Goal: Task Accomplishment & Management: Manage account settings

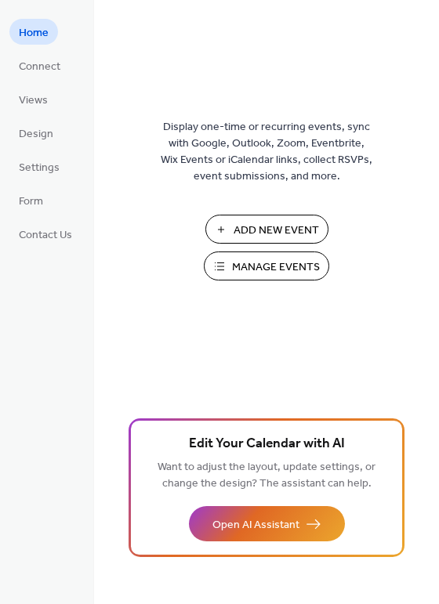
click at [255, 265] on span "Manage Events" at bounding box center [276, 267] width 88 height 16
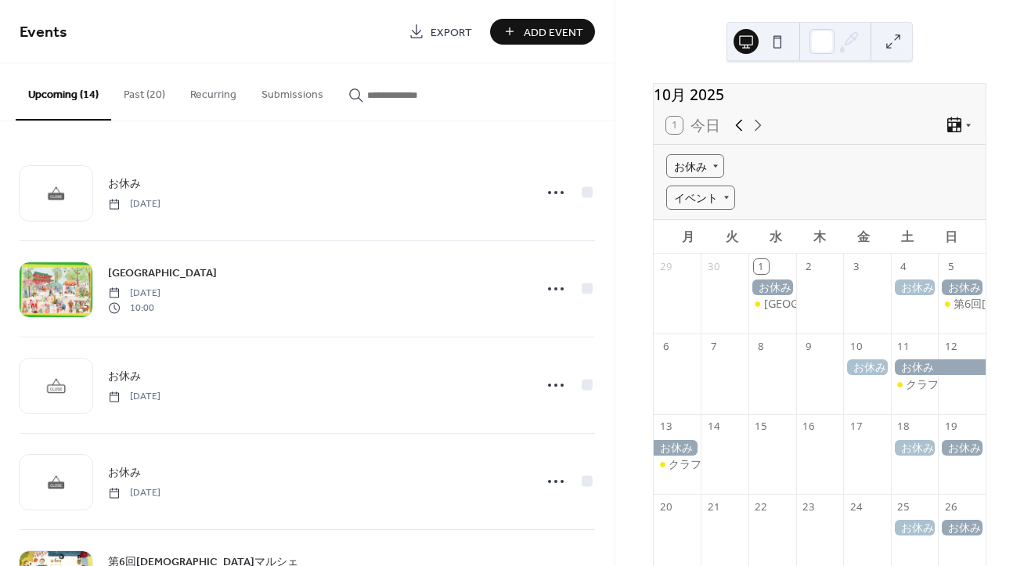
click at [740, 134] on icon at bounding box center [739, 125] width 19 height 19
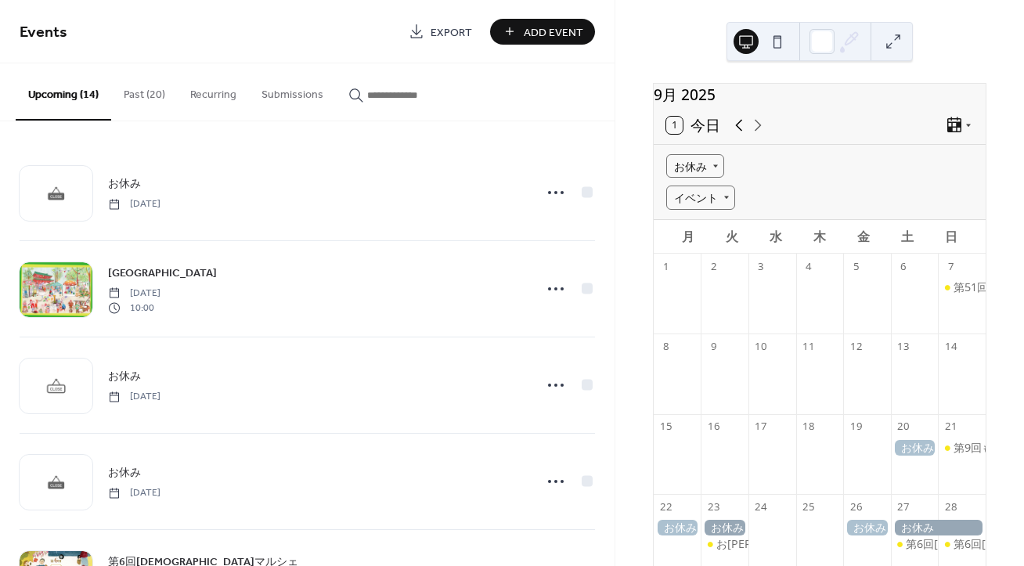
click at [740, 132] on icon at bounding box center [739, 125] width 19 height 19
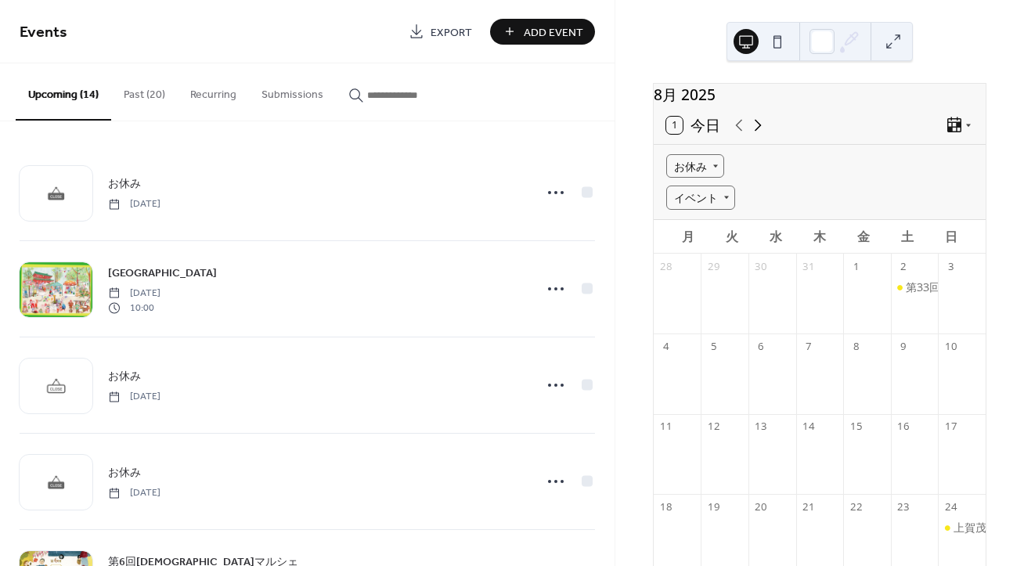
click at [764, 133] on icon at bounding box center [758, 125] width 19 height 19
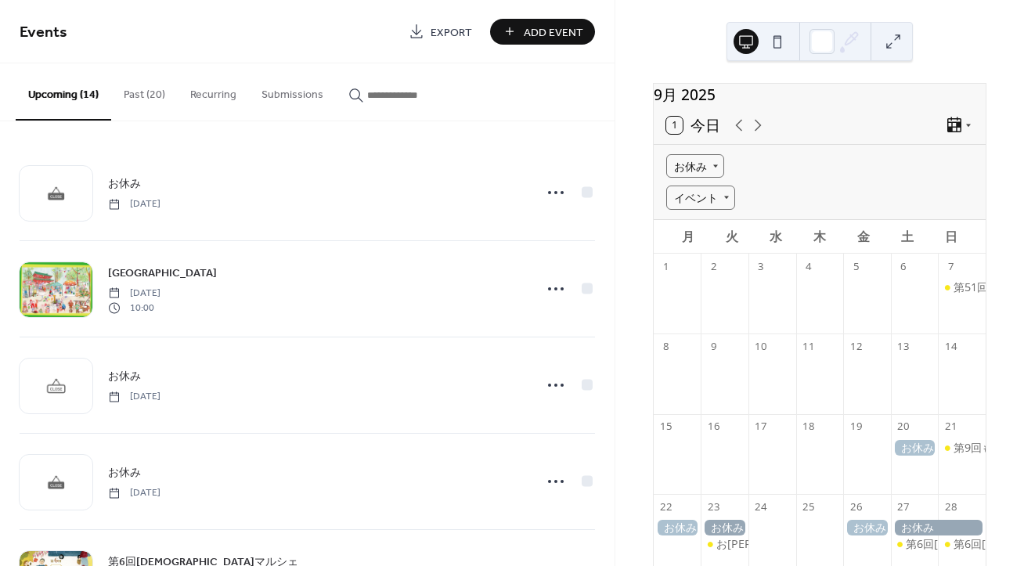
scroll to position [203, 0]
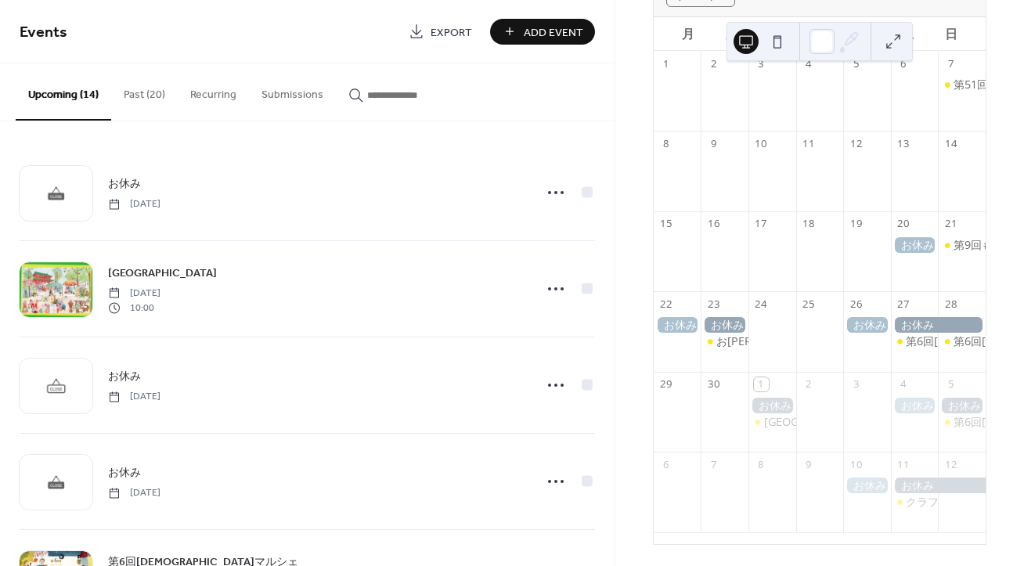
click at [146, 96] on button "Past (20)" at bounding box center [144, 91] width 67 height 56
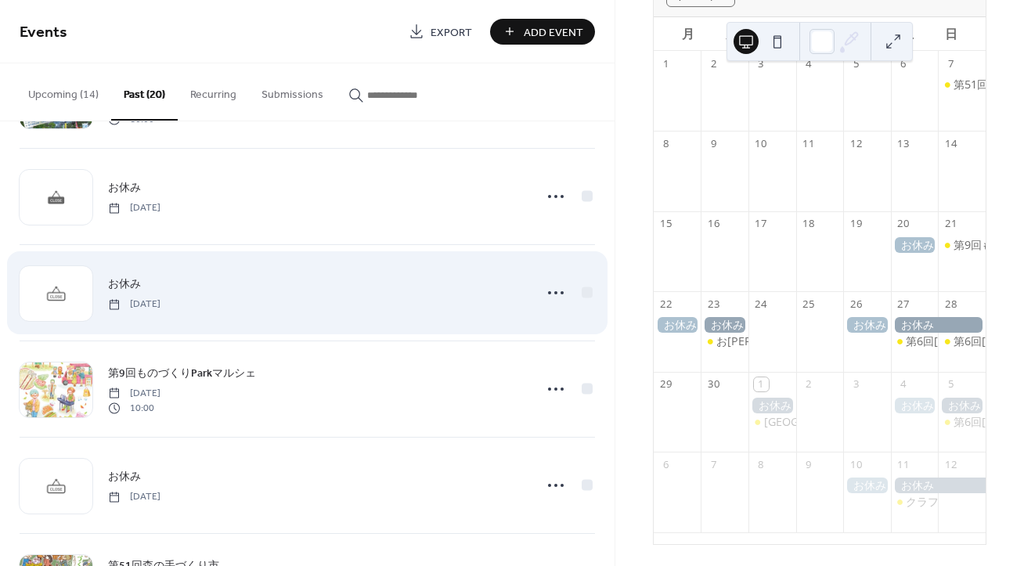
scroll to position [608, 0]
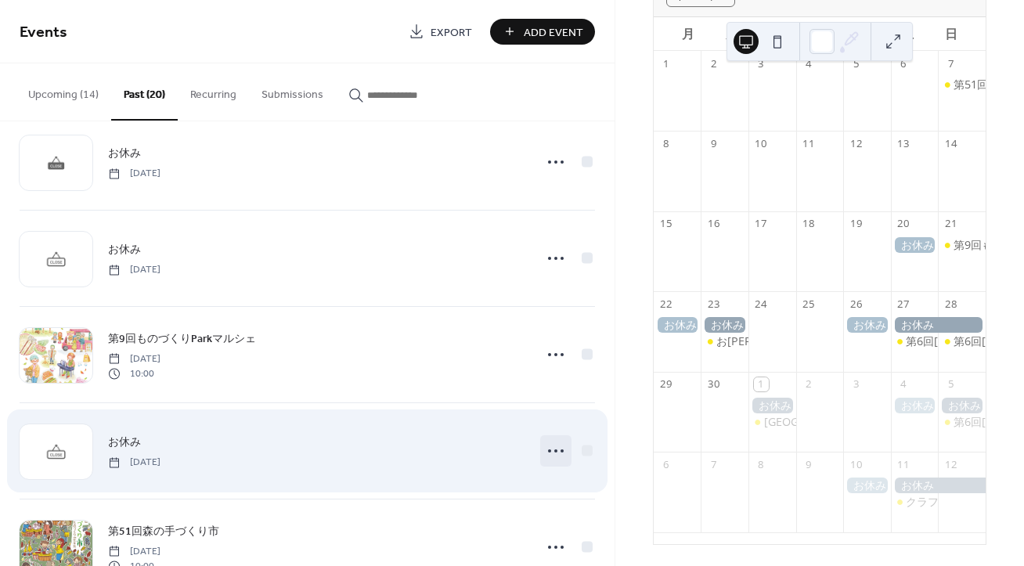
click at [550, 451] on icon at bounding box center [555, 451] width 25 height 25
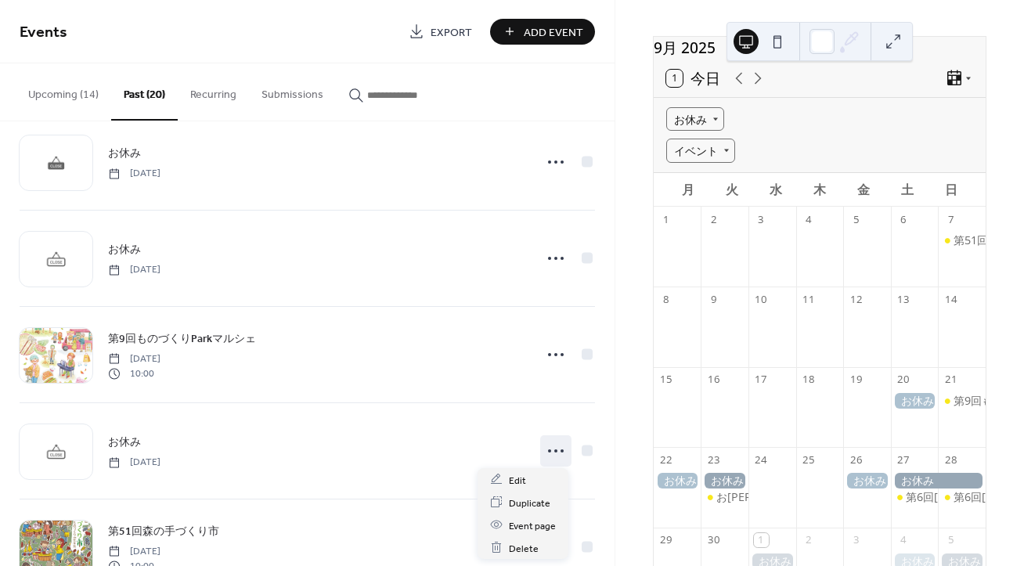
scroll to position [0, 0]
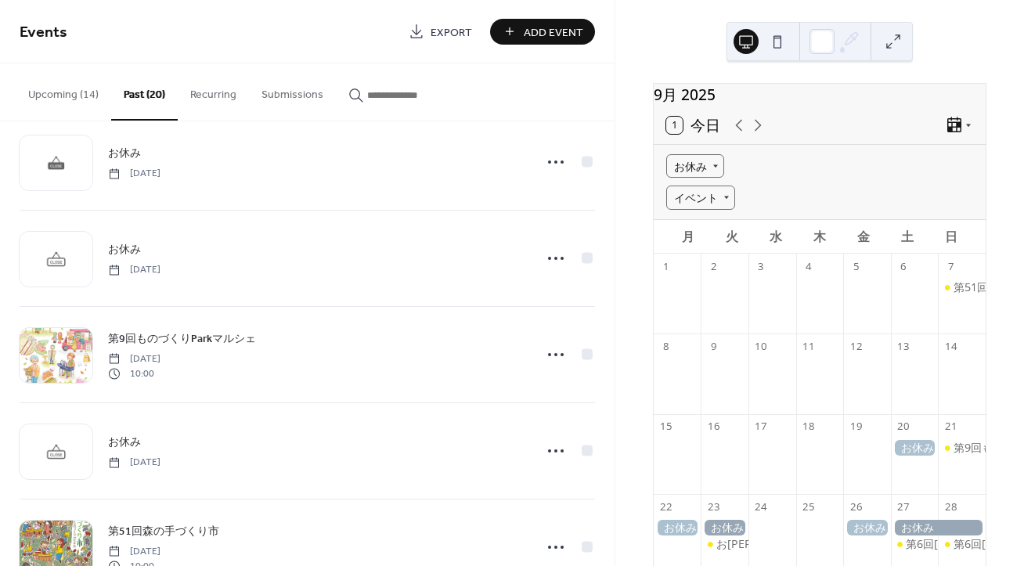
click at [769, 139] on div "1 今日" at bounding box center [820, 126] width 332 height 38
click at [758, 131] on icon at bounding box center [758, 125] width 7 height 12
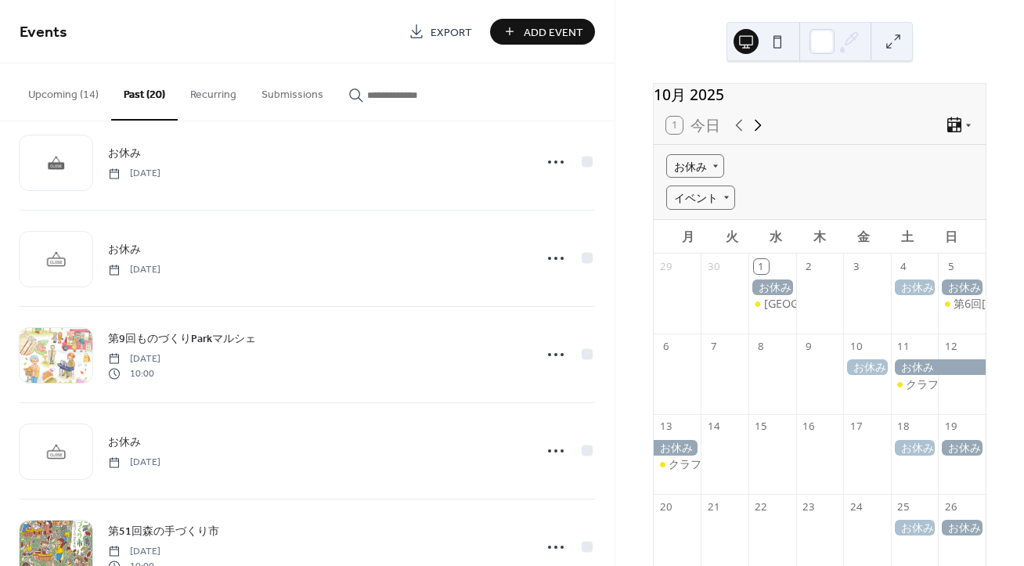
click at [760, 131] on icon at bounding box center [758, 125] width 7 height 12
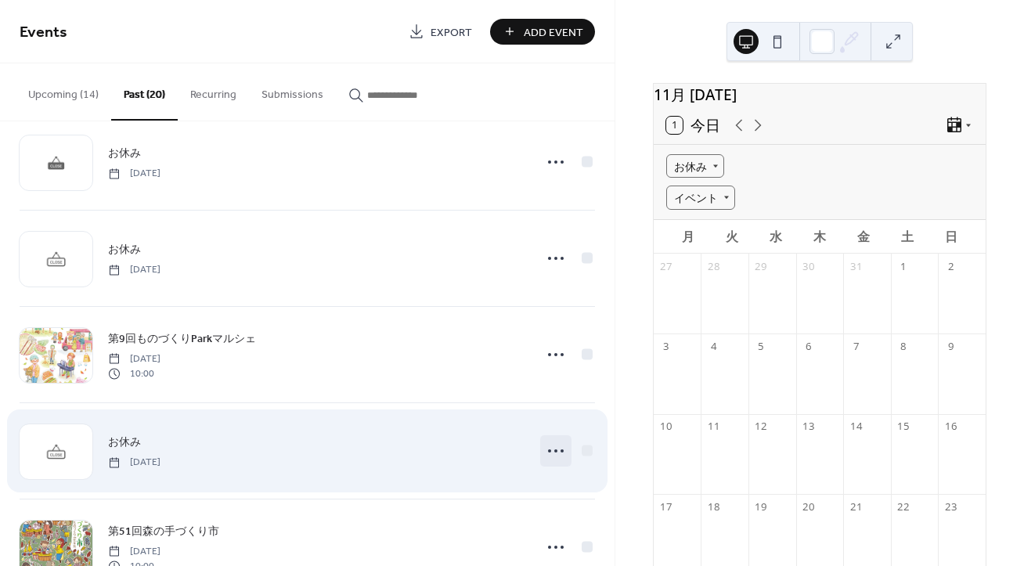
click at [554, 449] on icon at bounding box center [555, 451] width 25 height 25
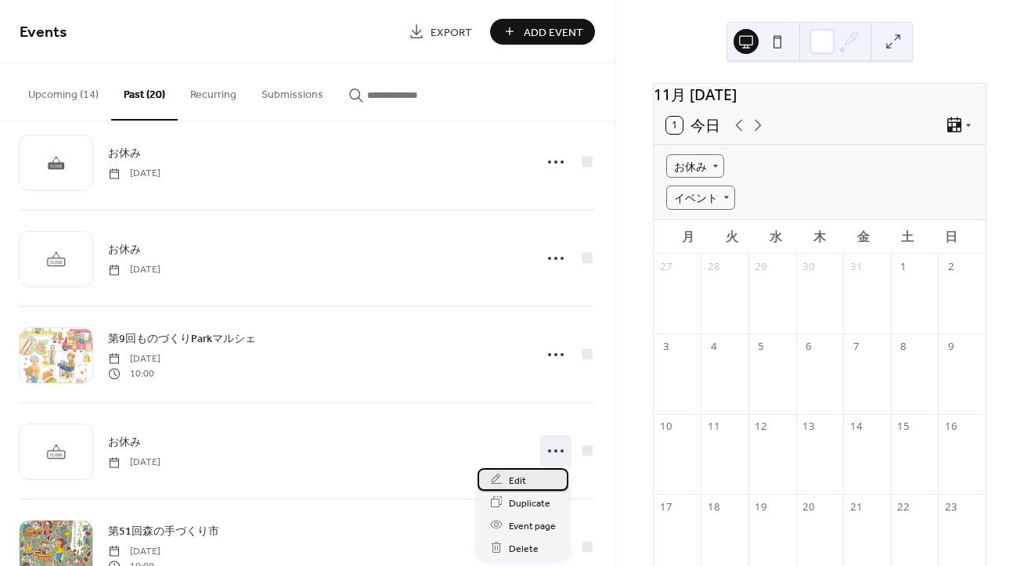
click at [543, 482] on div "Edit" at bounding box center [523, 479] width 91 height 23
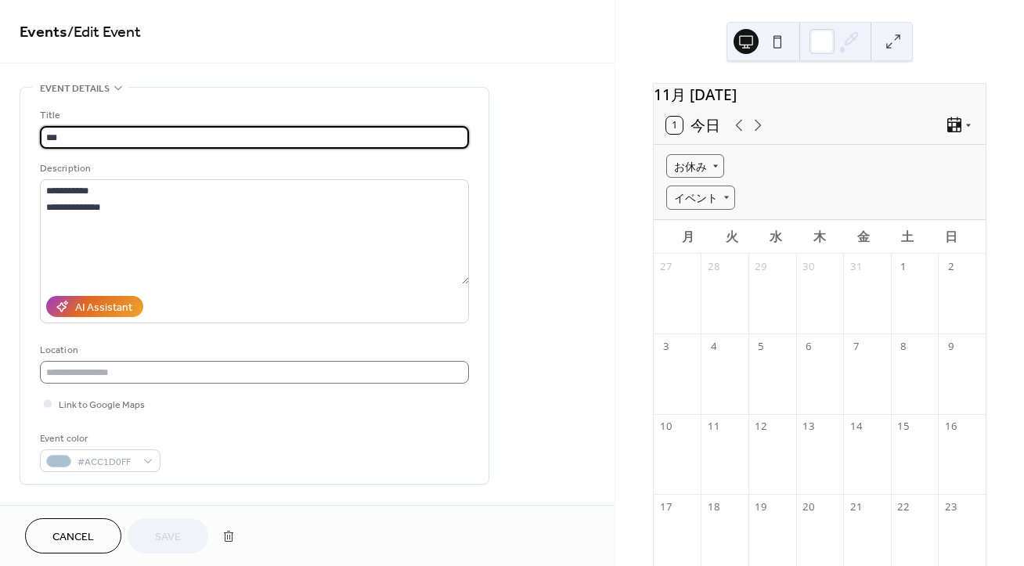
scroll to position [203, 0]
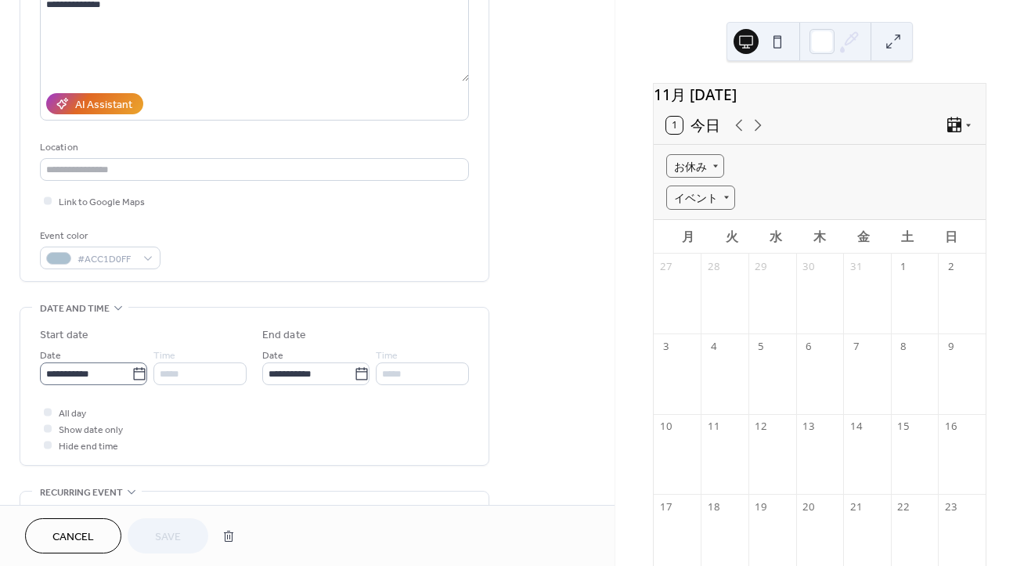
click at [144, 376] on label "**********" at bounding box center [93, 374] width 107 height 23
click at [132, 376] on input "**********" at bounding box center [86, 374] width 92 height 23
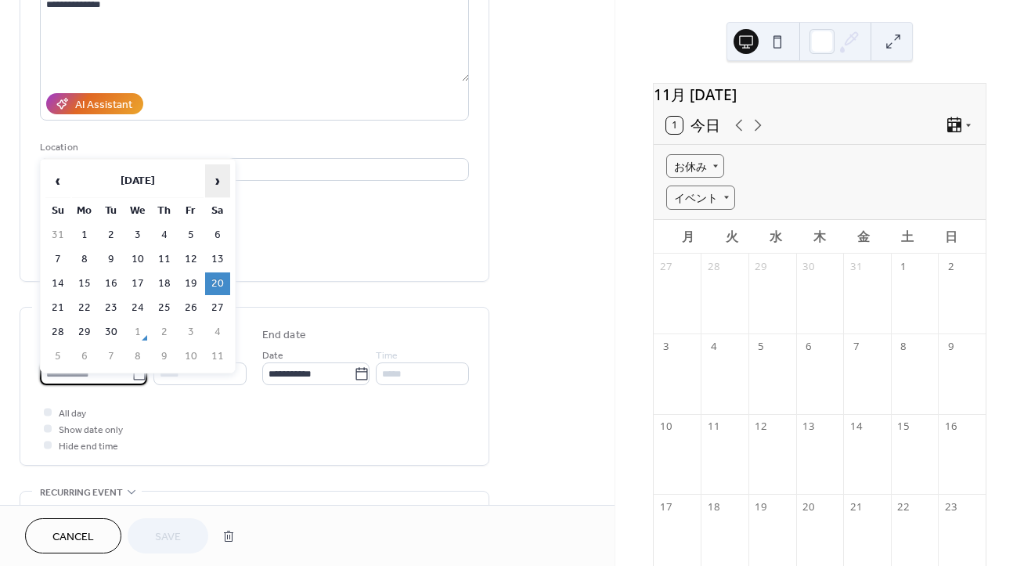
click at [220, 188] on span "›" at bounding box center [217, 180] width 23 height 31
click at [220, 186] on span "›" at bounding box center [217, 180] width 23 height 31
click at [219, 257] on td "8" at bounding box center [217, 259] width 25 height 23
type input "**********"
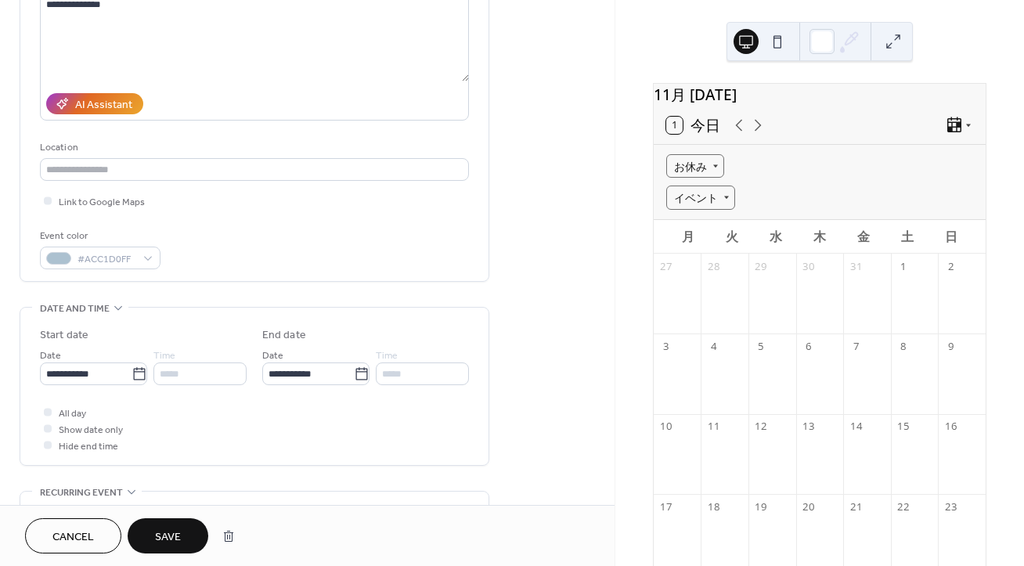
click at [168, 540] on span "Save" at bounding box center [168, 537] width 26 height 16
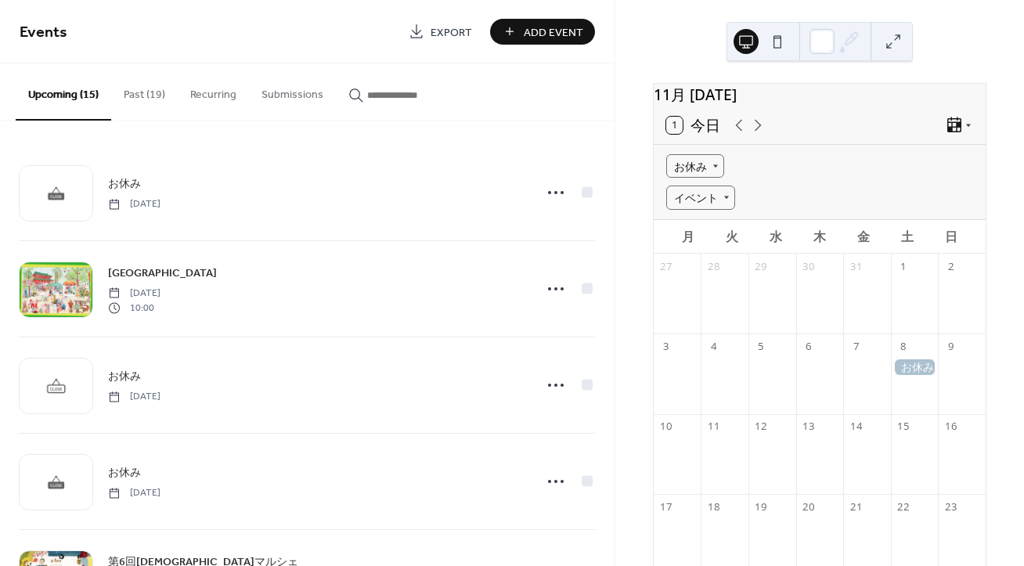
click at [161, 96] on button "Past (19)" at bounding box center [144, 91] width 67 height 56
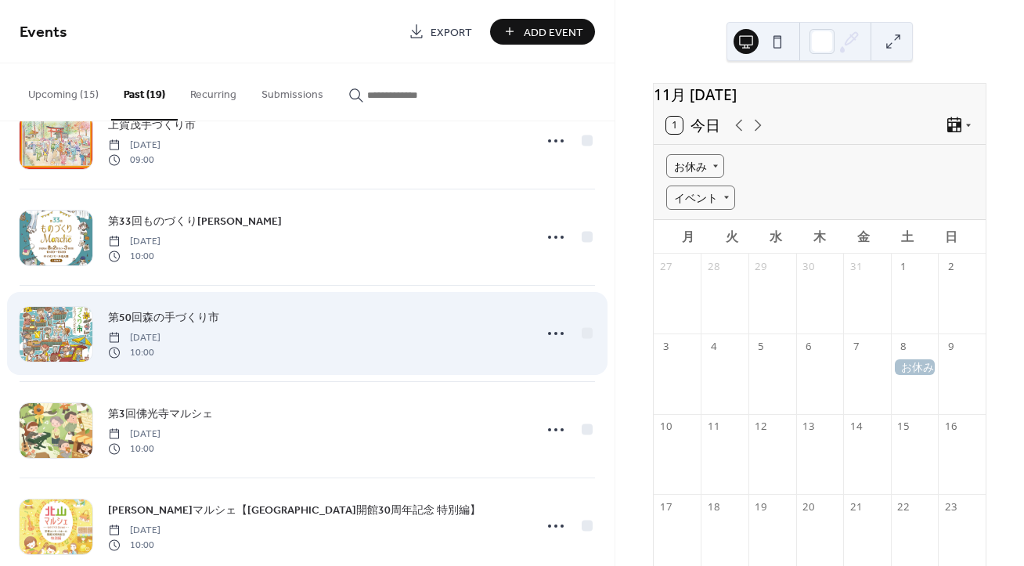
scroll to position [608, 0]
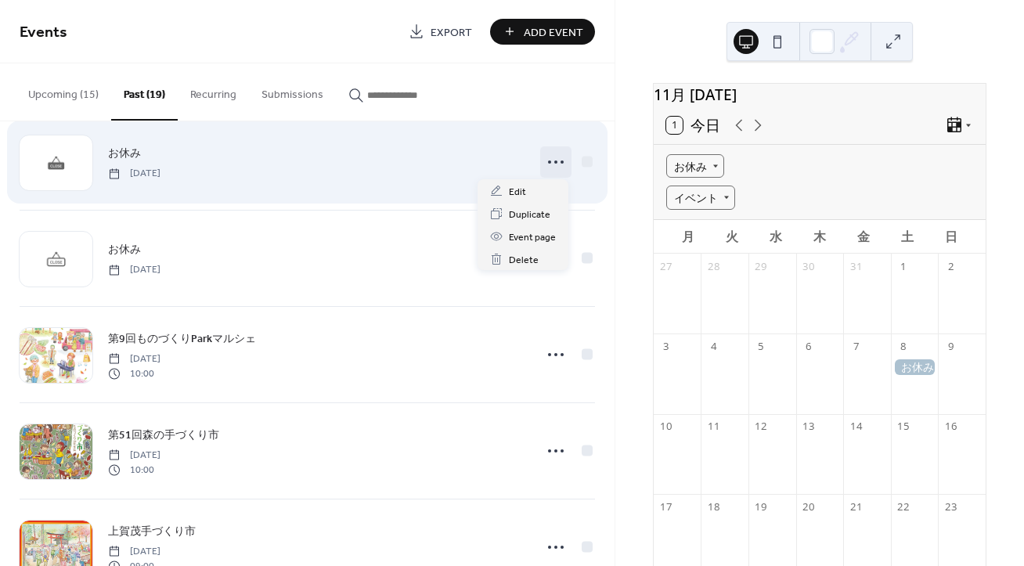
click at [554, 160] on icon at bounding box center [555, 162] width 25 height 25
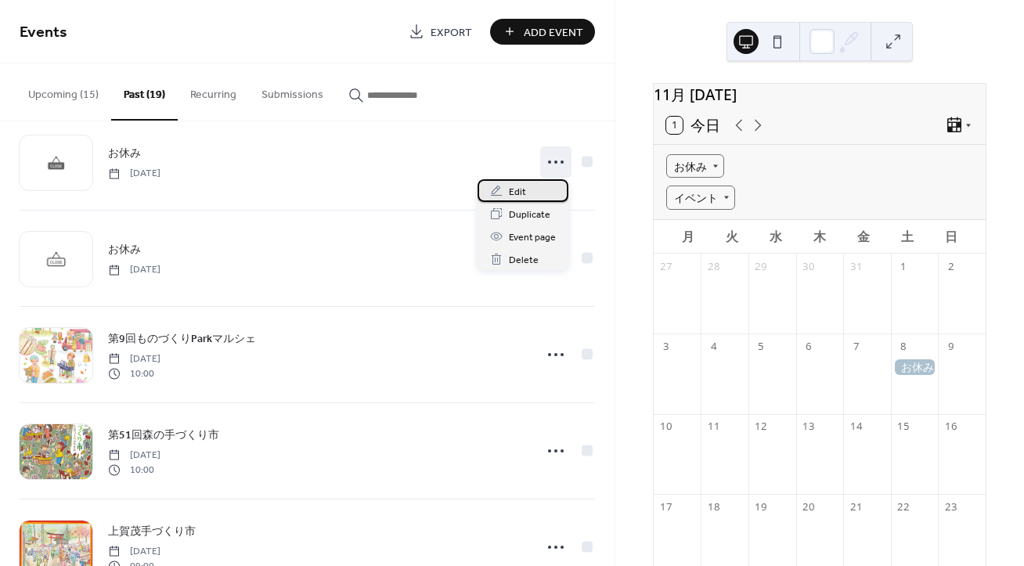
click at [534, 188] on div "Edit" at bounding box center [523, 190] width 91 height 23
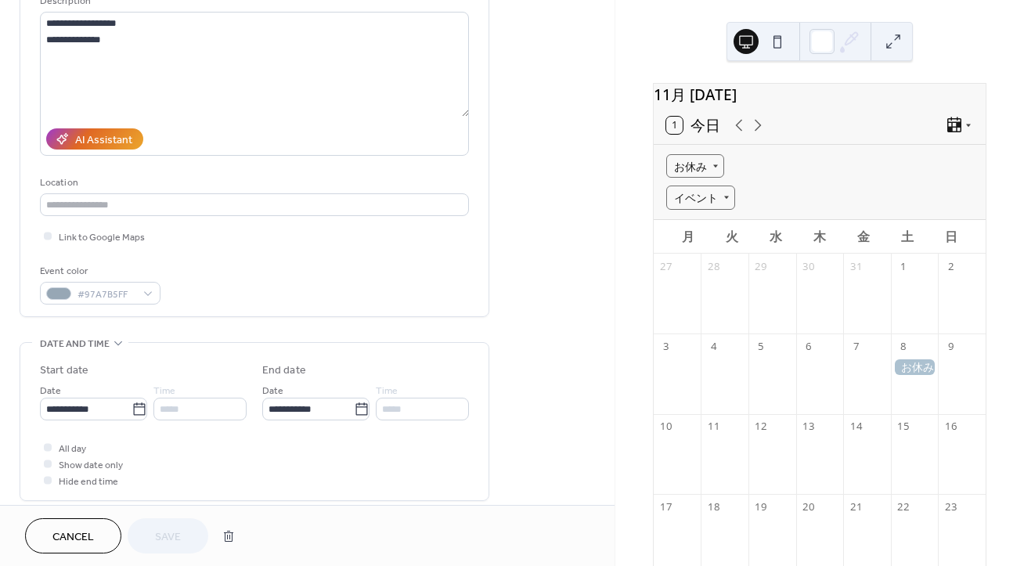
scroll to position [203, 0]
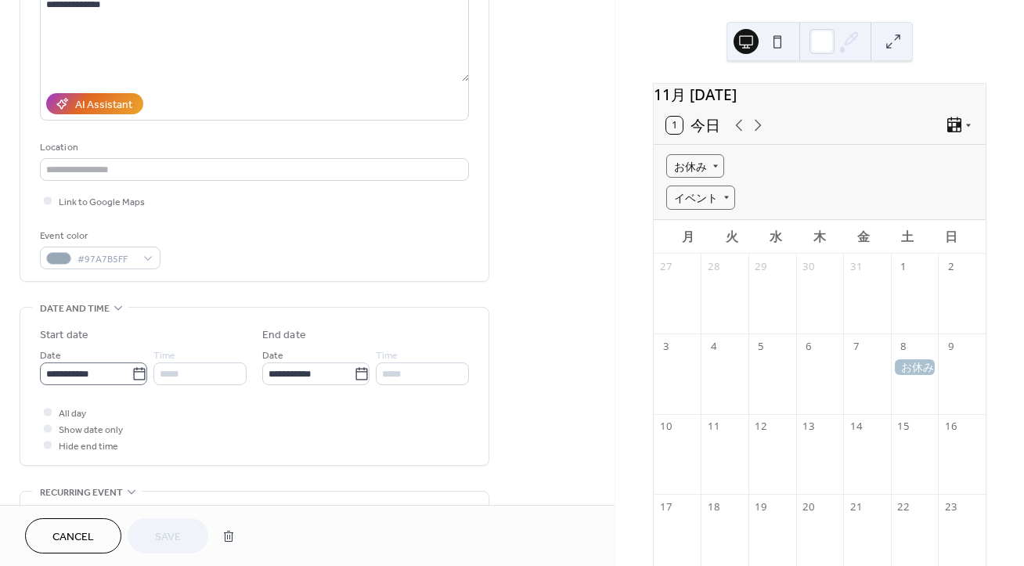
click at [136, 376] on icon at bounding box center [140, 375] width 16 height 16
click at [132, 376] on input "**********" at bounding box center [86, 374] width 92 height 23
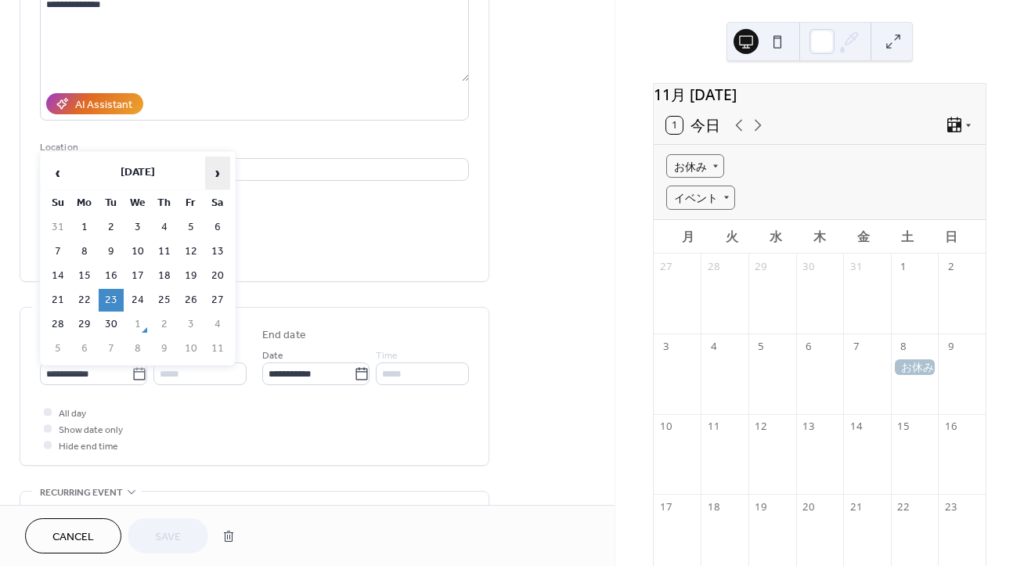
click at [208, 174] on span "›" at bounding box center [217, 172] width 23 height 31
click at [215, 173] on span "›" at bounding box center [217, 172] width 23 height 31
click at [59, 278] on td "9" at bounding box center [57, 276] width 25 height 23
type input "**********"
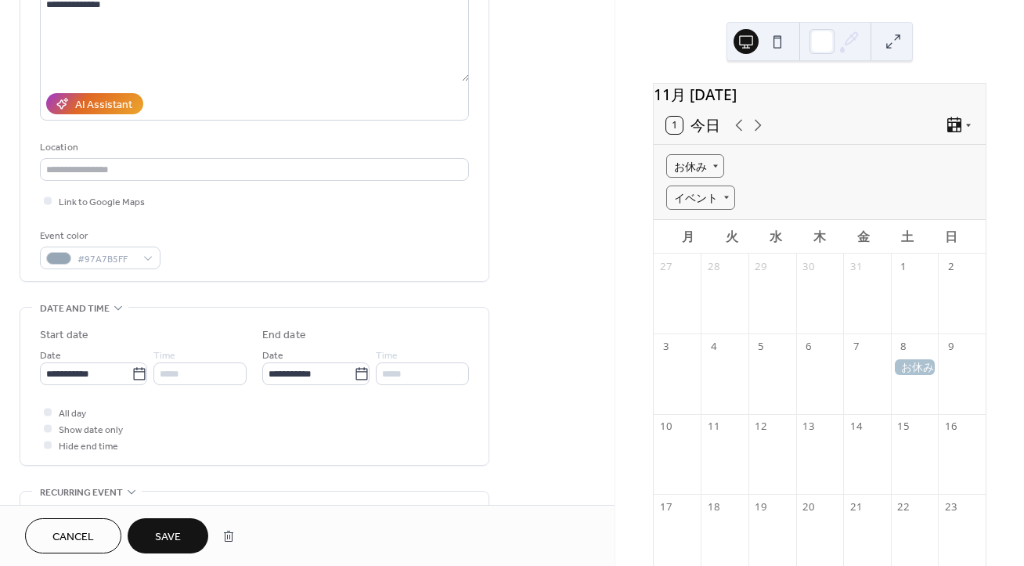
click at [165, 540] on span "Save" at bounding box center [168, 537] width 26 height 16
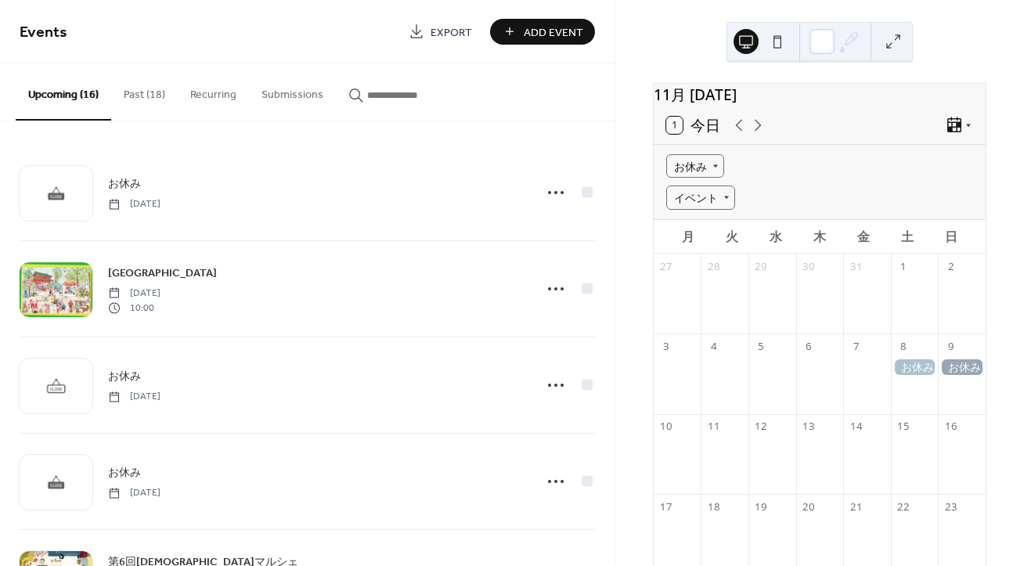
click at [141, 94] on button "Past (18)" at bounding box center [144, 91] width 67 height 56
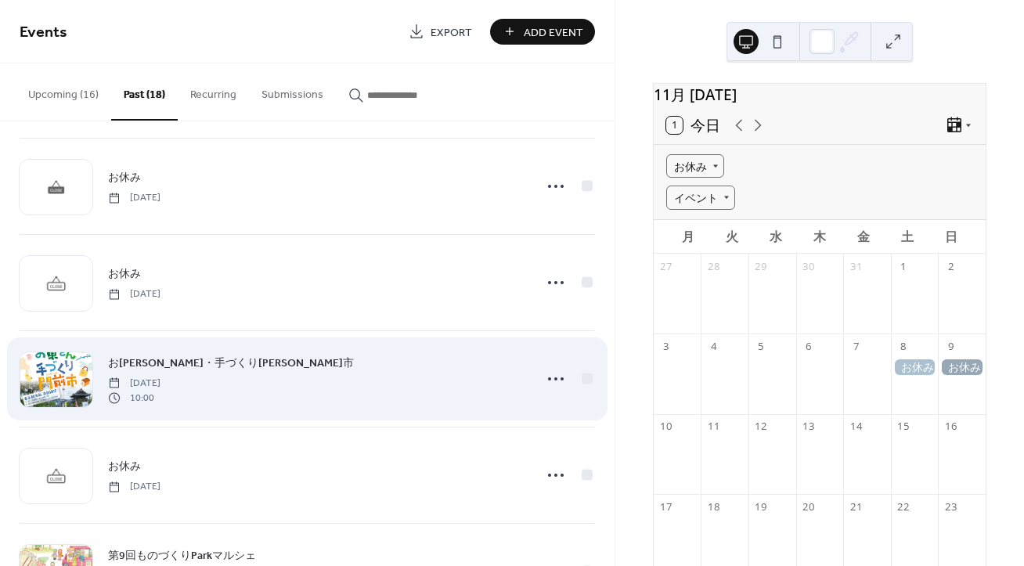
scroll to position [406, 0]
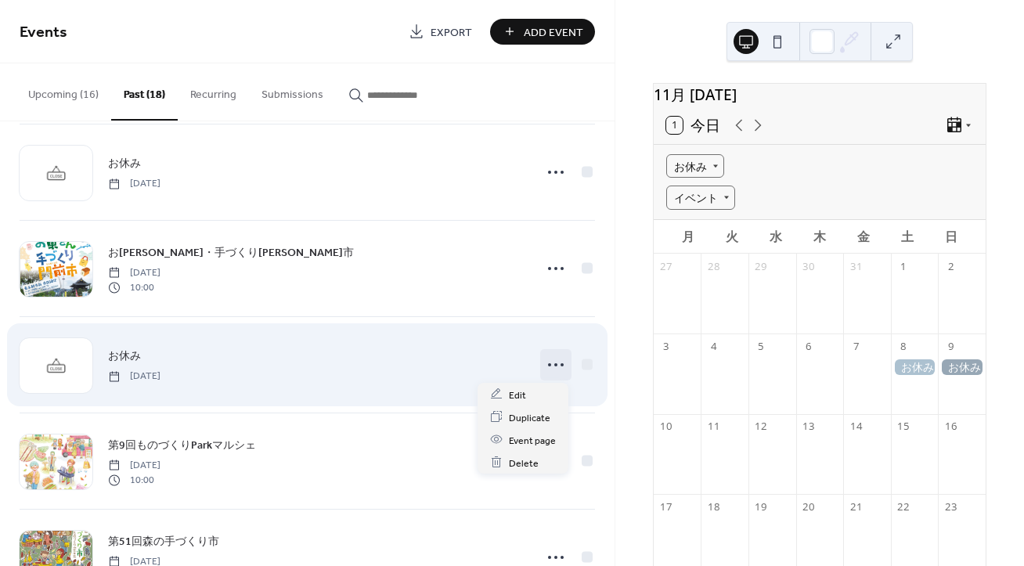
click at [557, 365] on icon at bounding box center [555, 364] width 25 height 25
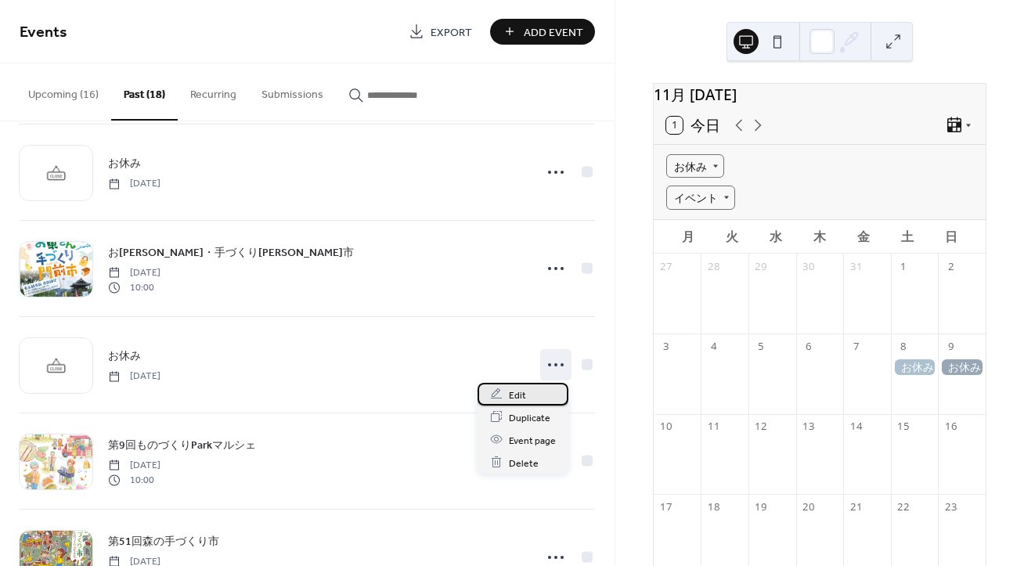
click at [518, 394] on span "Edit" at bounding box center [517, 395] width 17 height 16
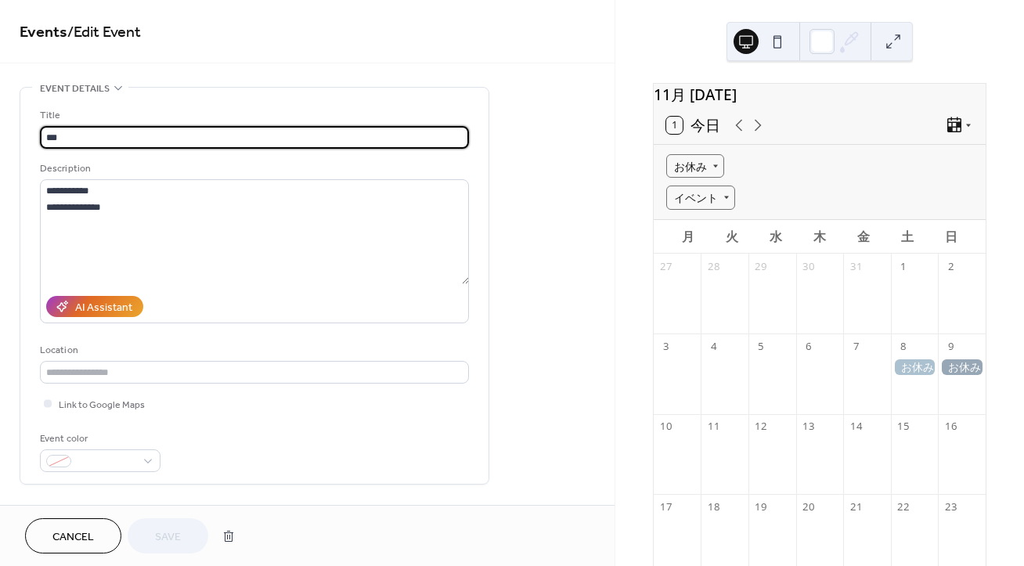
scroll to position [203, 0]
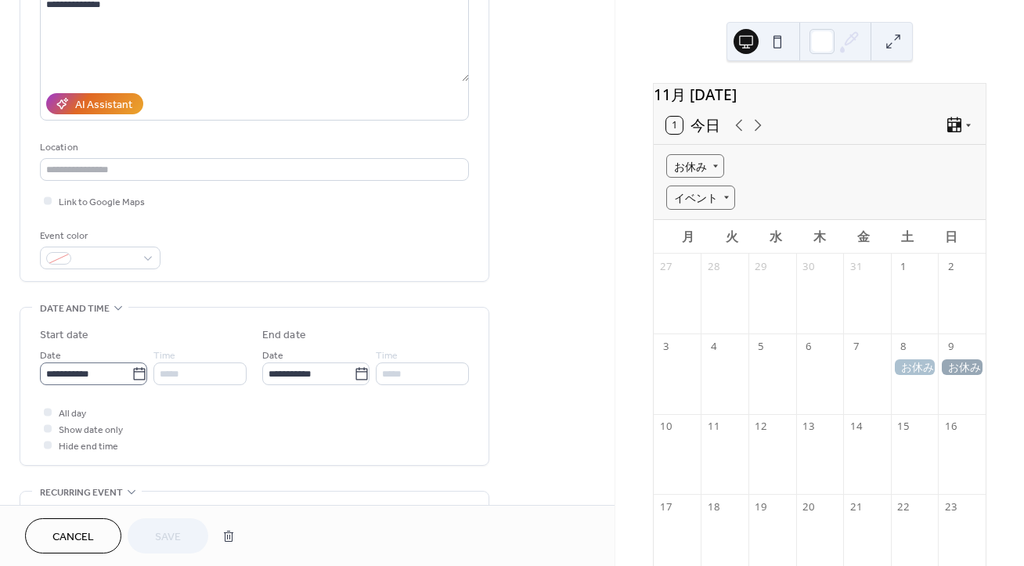
click at [133, 376] on icon at bounding box center [139, 373] width 12 height 13
click at [129, 376] on input "**********" at bounding box center [86, 374] width 92 height 23
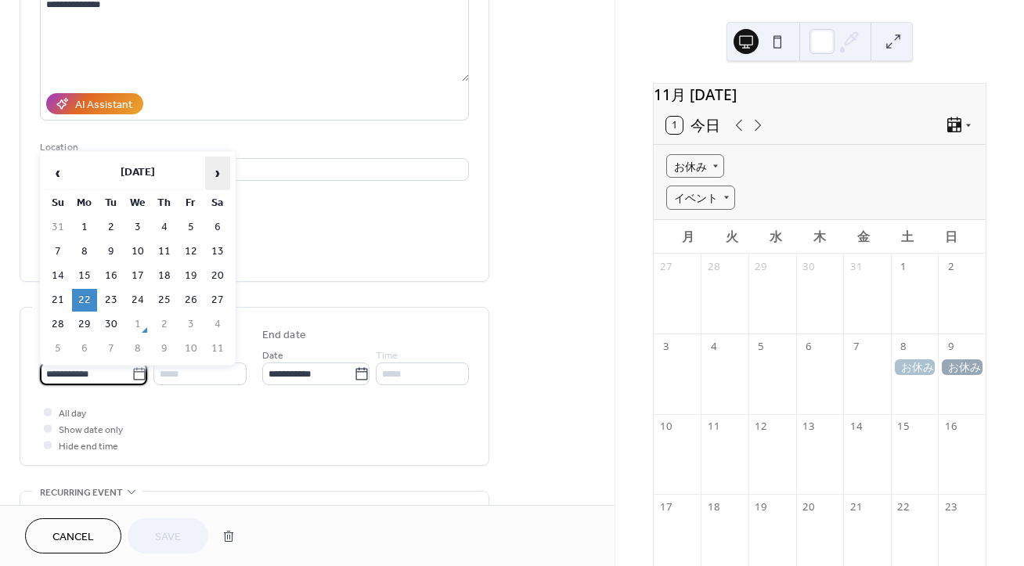
click at [216, 176] on span "›" at bounding box center [217, 172] width 23 height 31
click at [221, 274] on td "15" at bounding box center [217, 276] width 25 height 23
type input "**********"
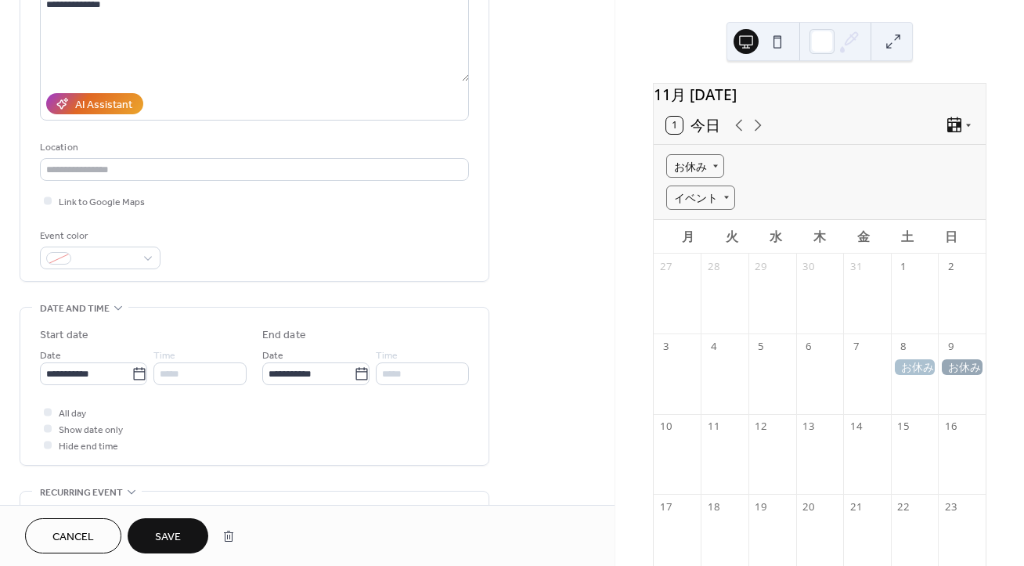
click at [157, 540] on span "Save" at bounding box center [168, 537] width 26 height 16
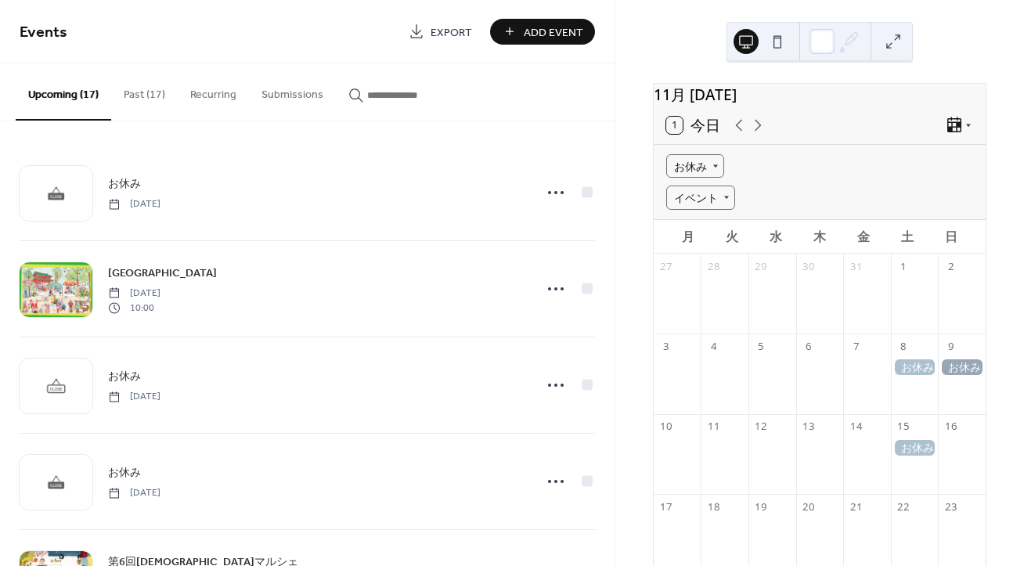
click at [150, 107] on button "Past (17)" at bounding box center [144, 91] width 67 height 56
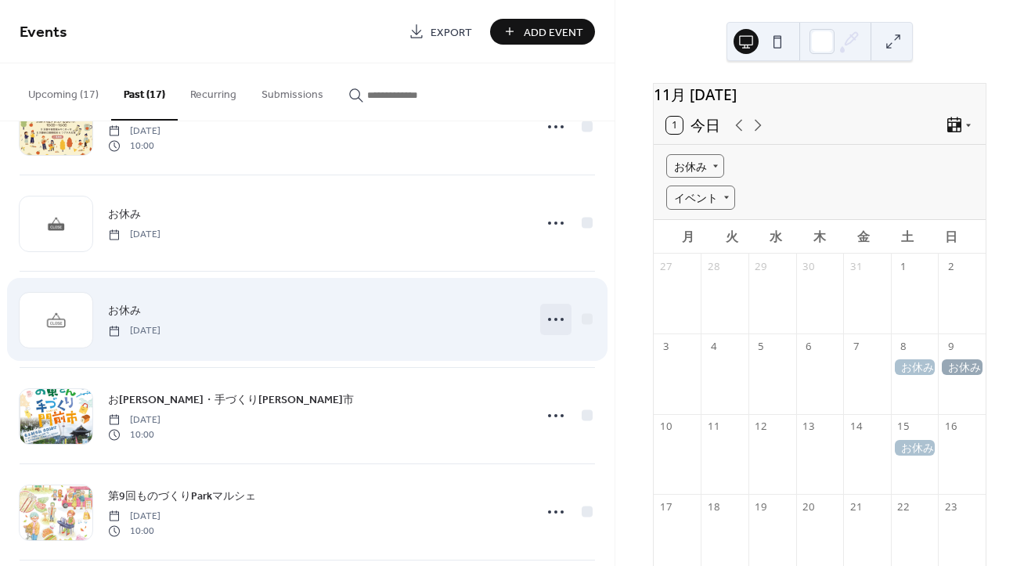
scroll to position [203, 0]
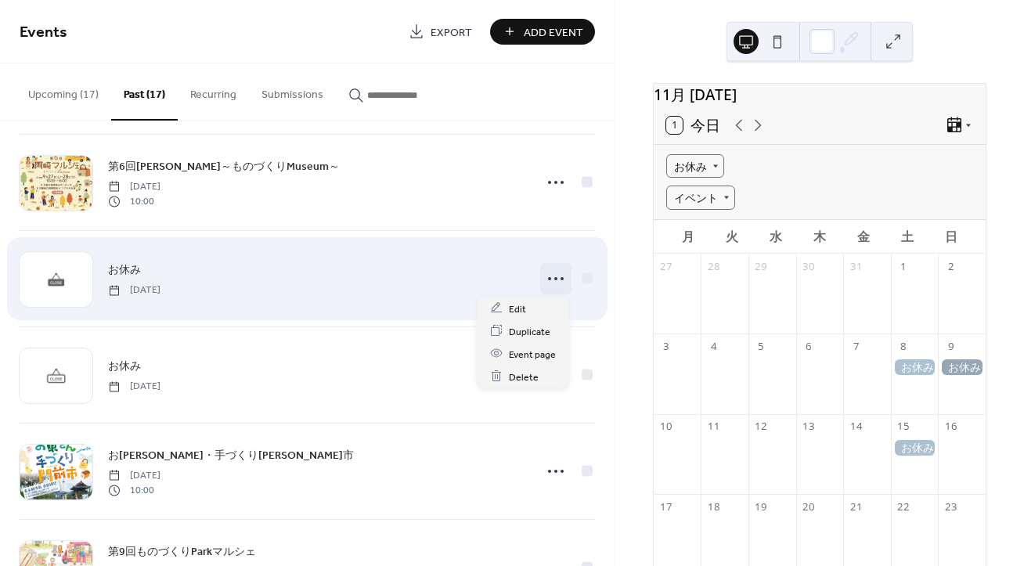
click at [543, 277] on icon at bounding box center [555, 278] width 25 height 25
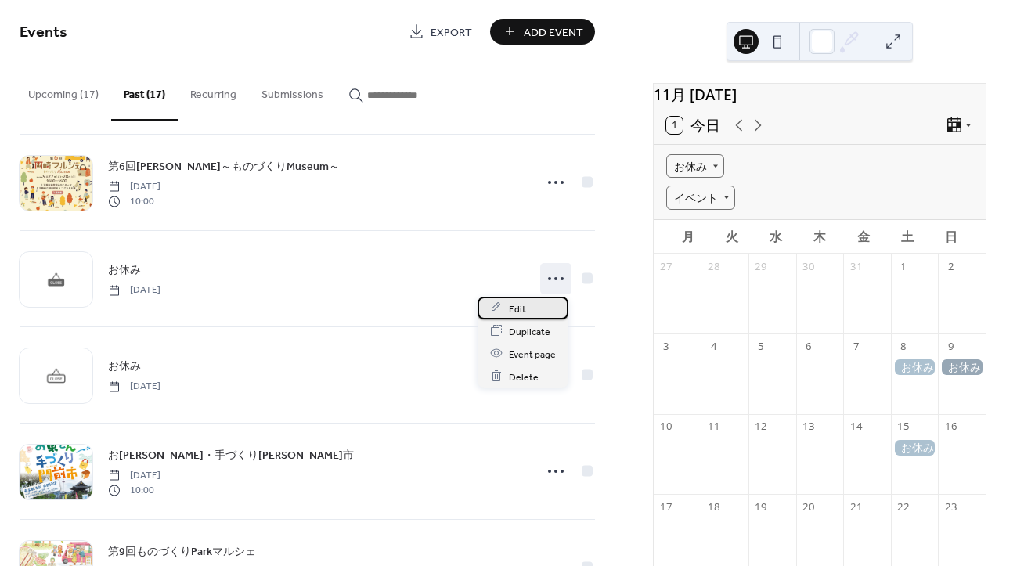
click at [531, 305] on div "Edit" at bounding box center [523, 308] width 91 height 23
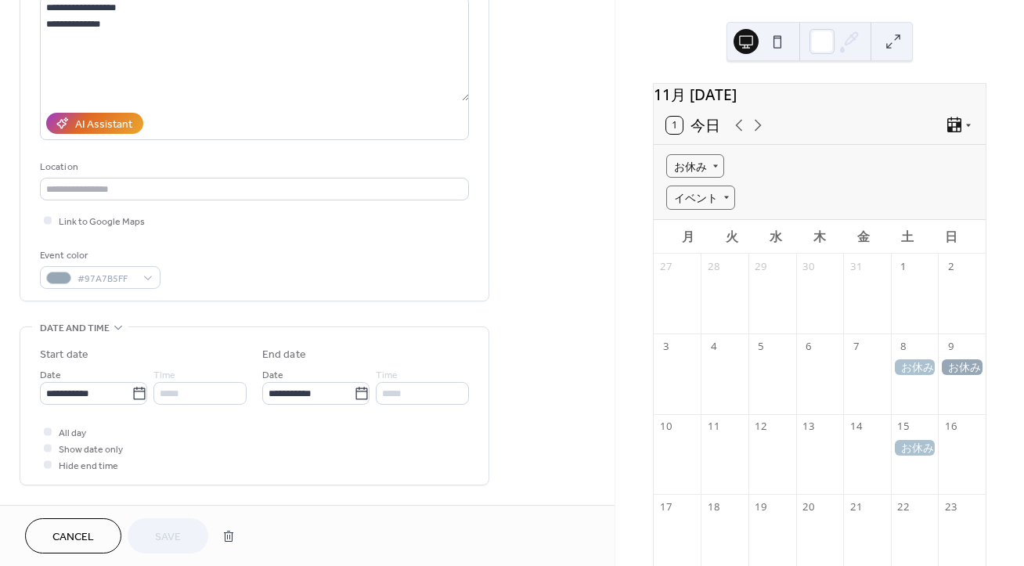
scroll to position [203, 0]
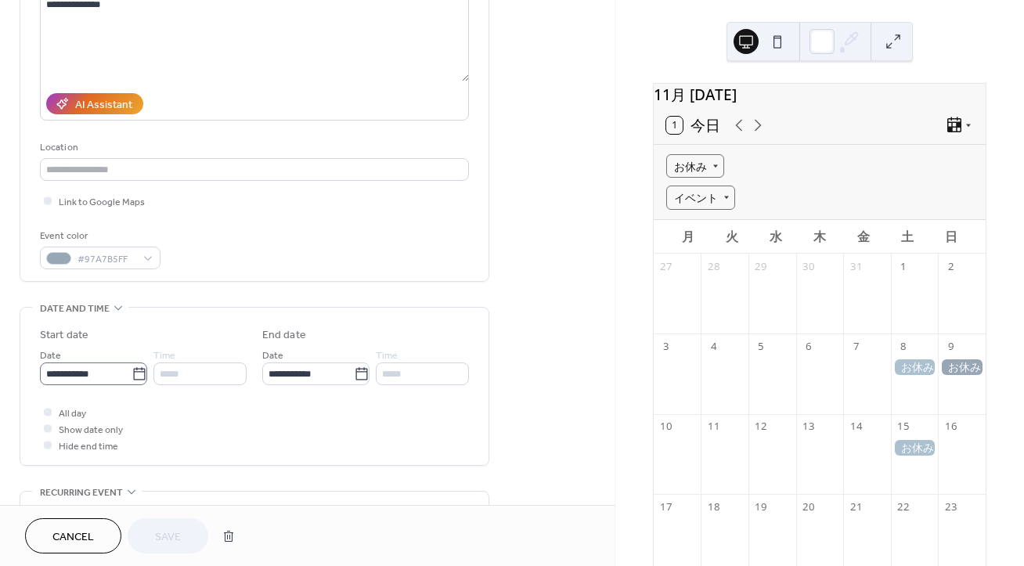
click at [137, 375] on icon at bounding box center [140, 375] width 16 height 16
click at [132, 375] on input "**********" at bounding box center [86, 374] width 92 height 23
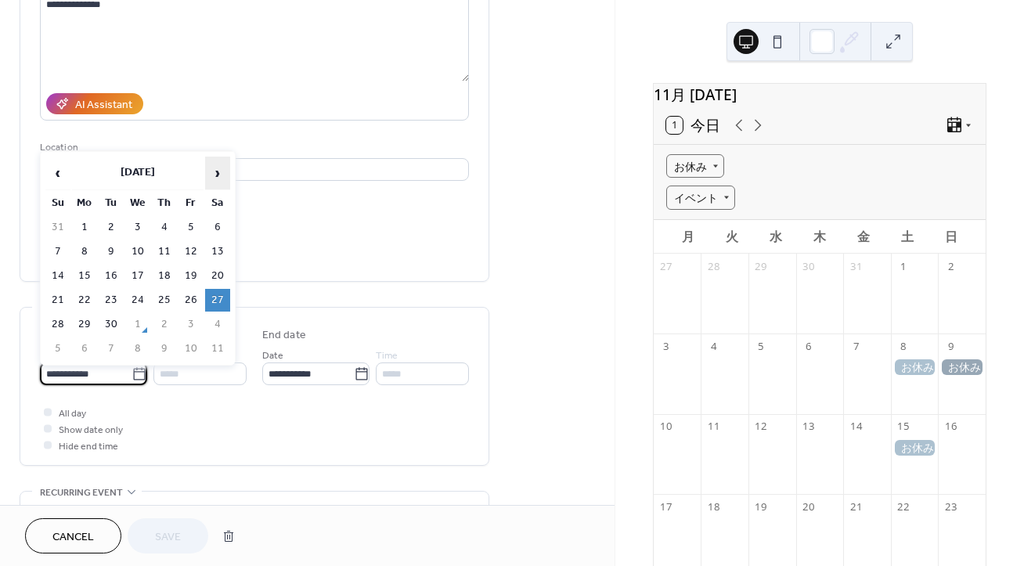
click at [222, 175] on span "›" at bounding box center [217, 172] width 23 height 31
click at [224, 175] on span "›" at bounding box center [217, 172] width 23 height 31
click at [56, 303] on td "16" at bounding box center [57, 300] width 25 height 23
type input "**********"
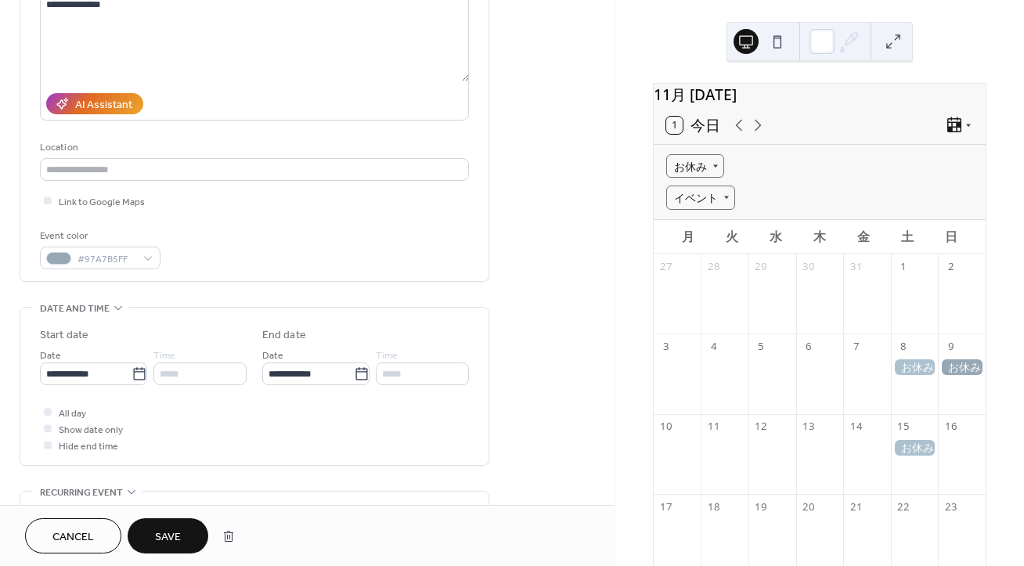
click at [161, 534] on span "Save" at bounding box center [168, 537] width 26 height 16
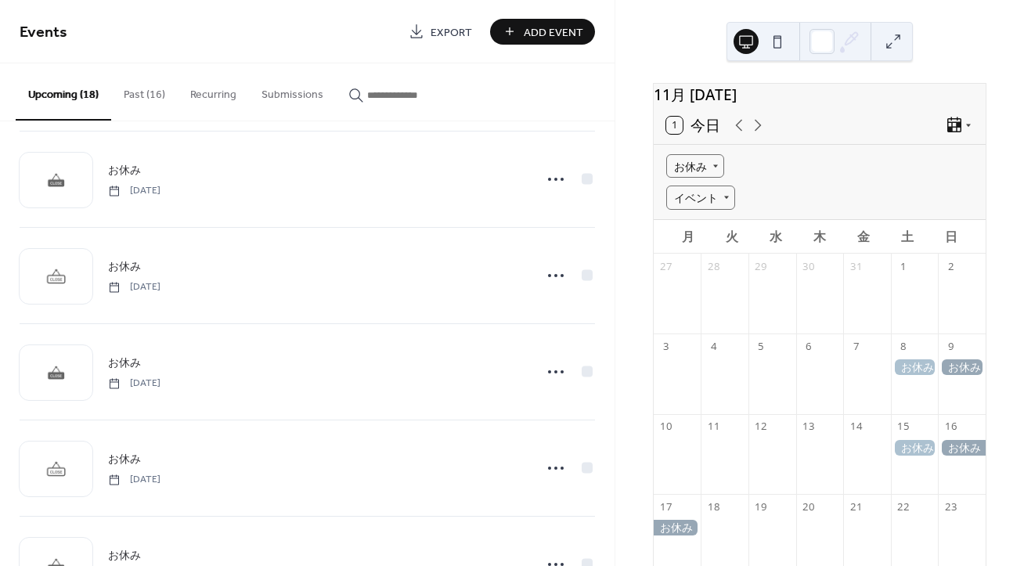
scroll to position [1334, 0]
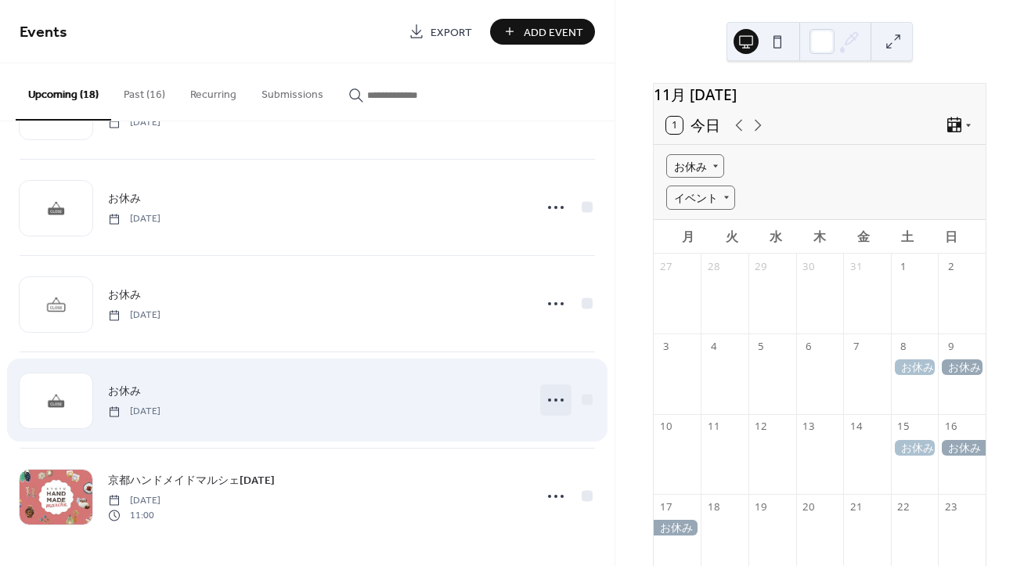
click at [551, 395] on icon at bounding box center [555, 400] width 25 height 25
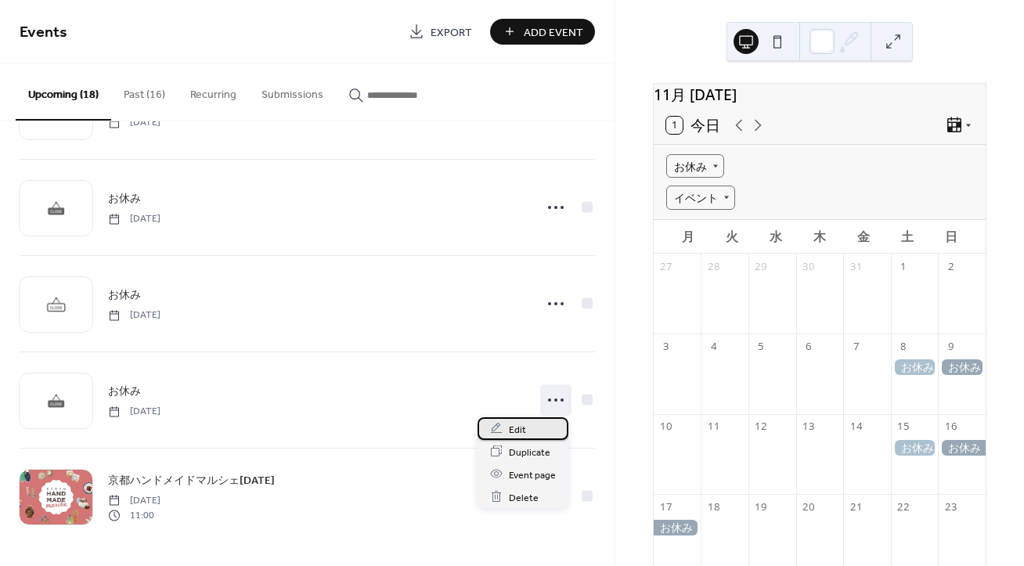
click at [519, 428] on span "Edit" at bounding box center [517, 429] width 17 height 16
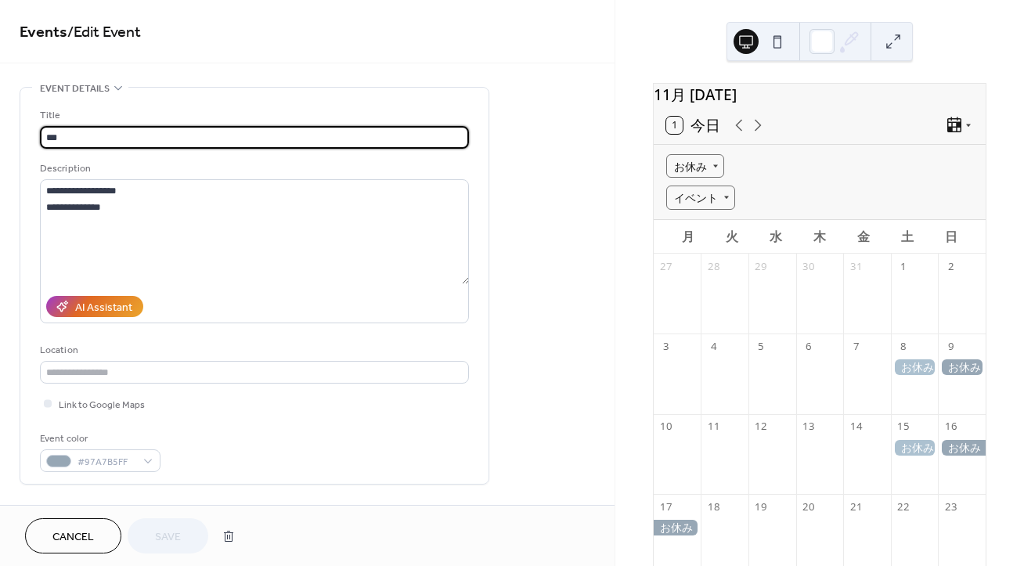
scroll to position [203, 0]
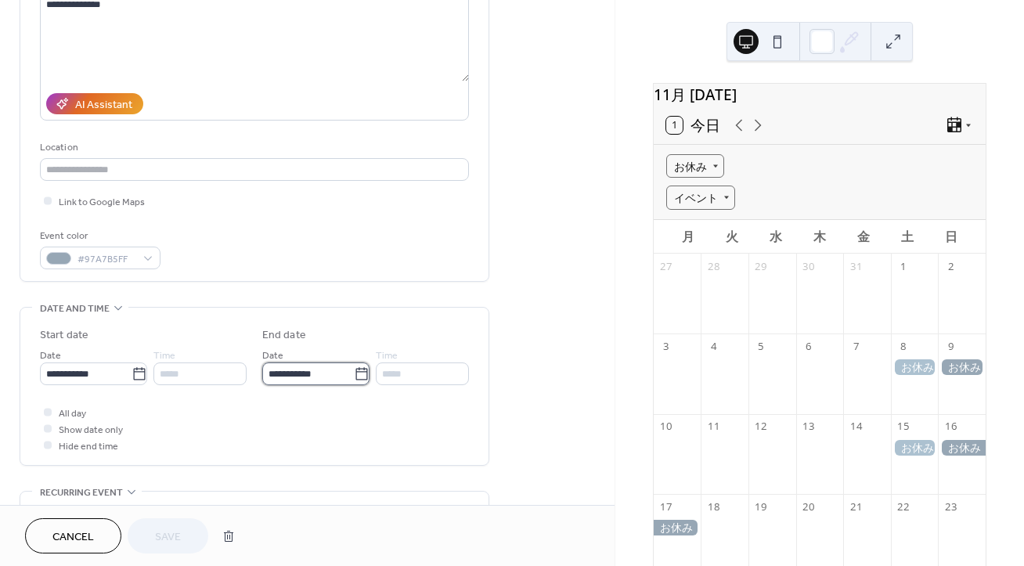
click at [345, 381] on input "**********" at bounding box center [308, 374] width 92 height 23
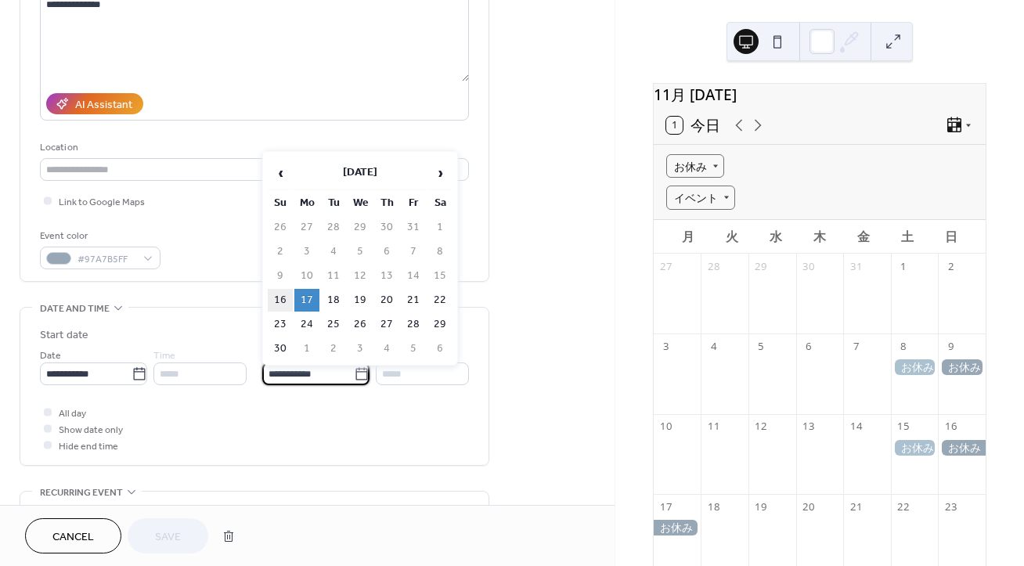
click at [273, 297] on td "16" at bounding box center [280, 300] width 25 height 23
type input "**********"
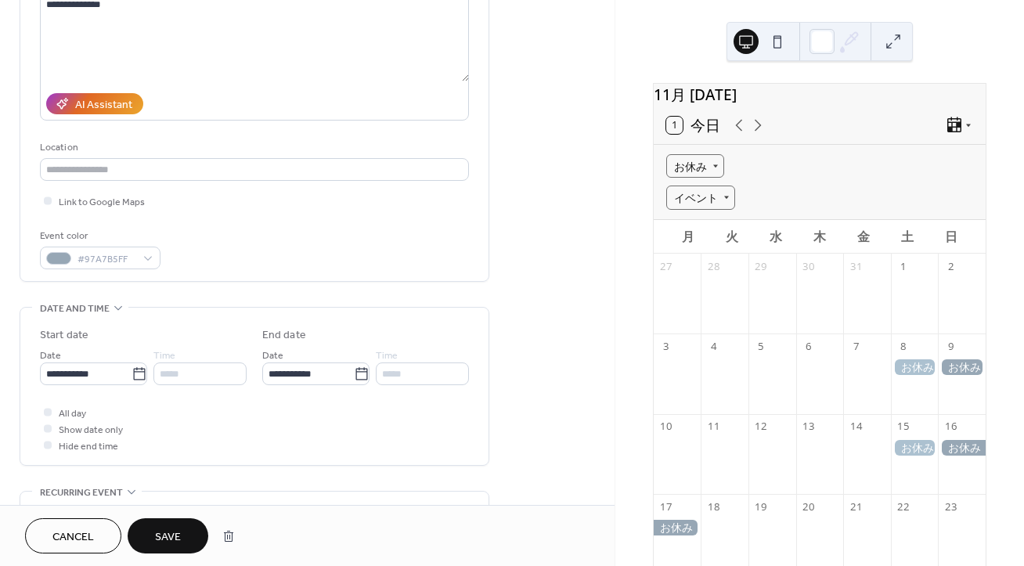
click at [193, 543] on button "Save" at bounding box center [168, 535] width 81 height 35
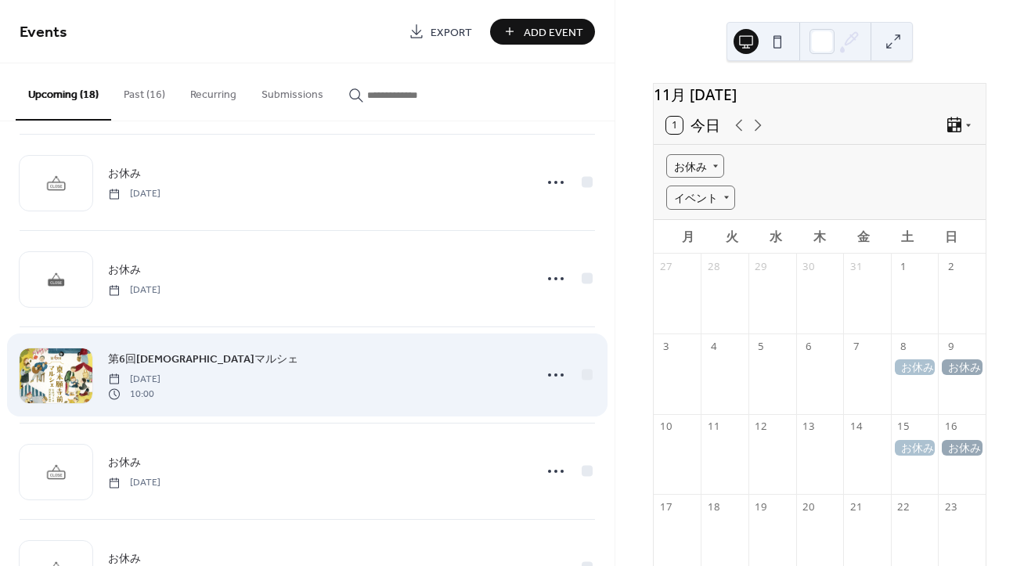
scroll to position [406, 0]
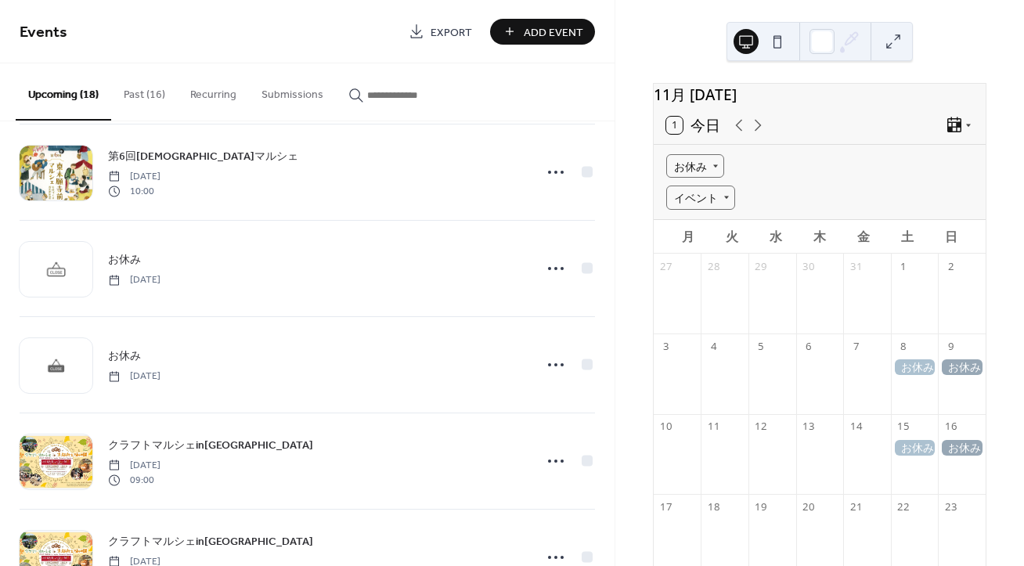
click at [146, 101] on button "Past (16)" at bounding box center [144, 91] width 67 height 56
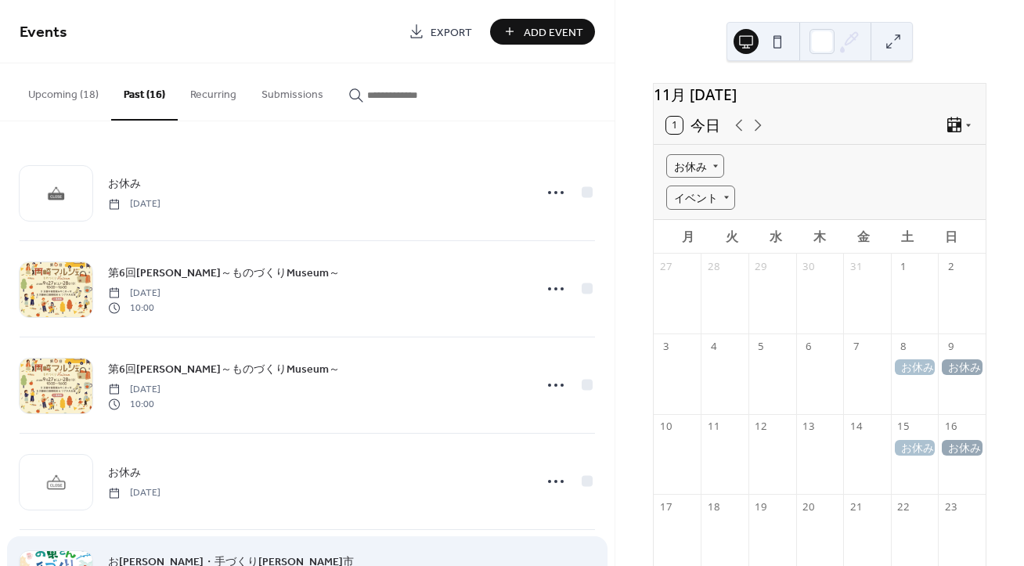
scroll to position [203, 0]
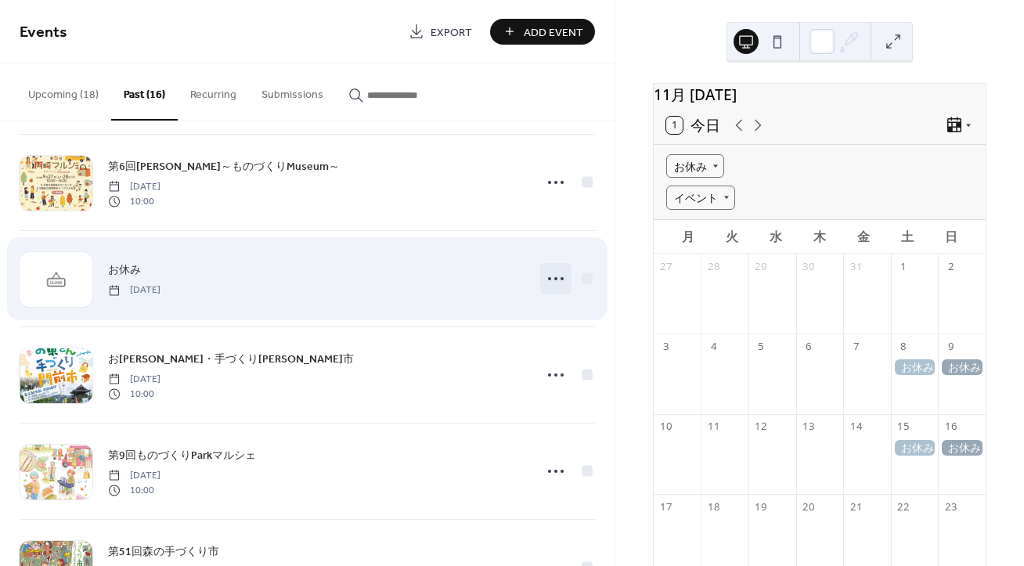
click at [545, 282] on icon at bounding box center [555, 278] width 25 height 25
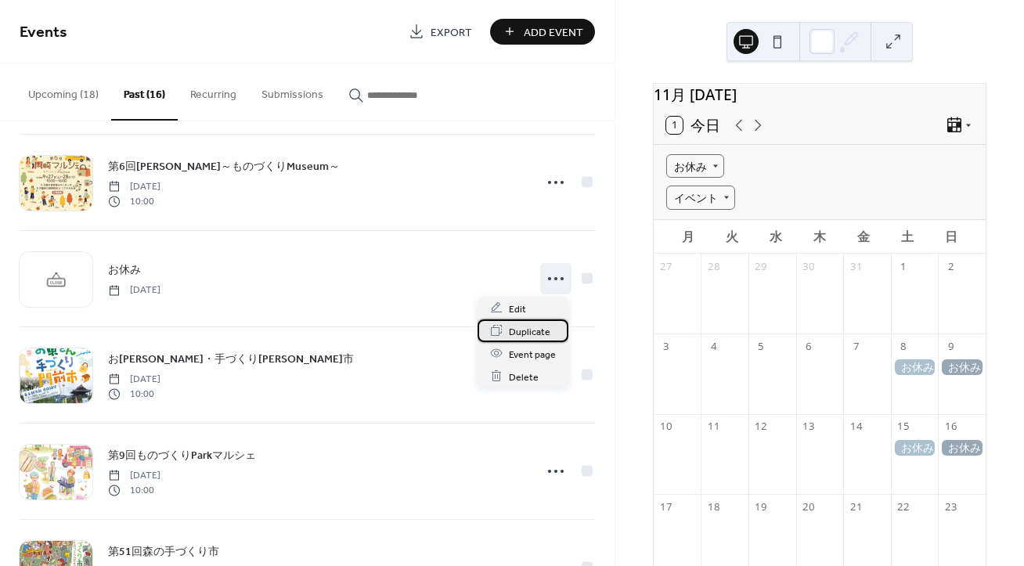
click at [531, 322] on div "Duplicate" at bounding box center [523, 331] width 91 height 23
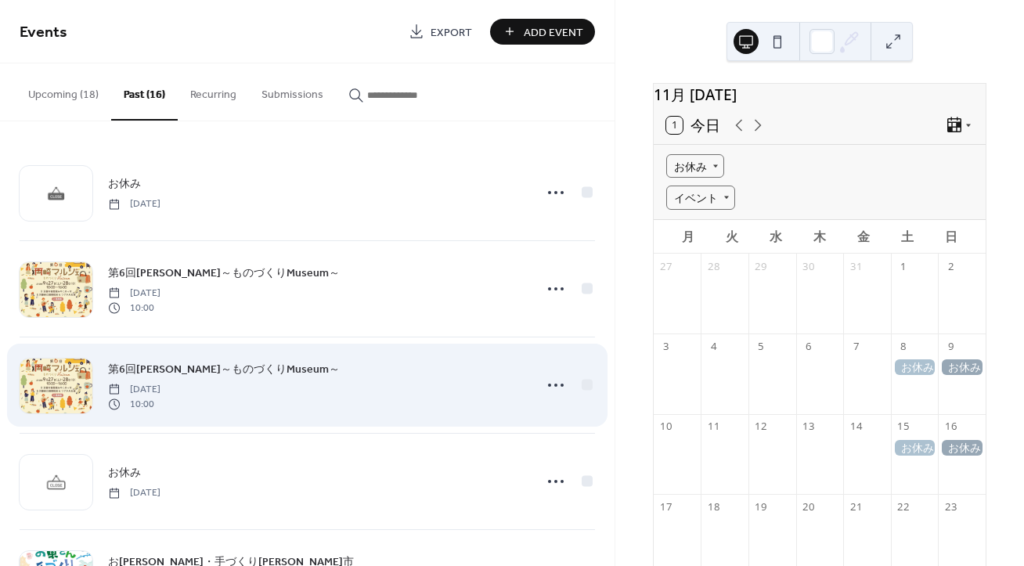
scroll to position [203, 0]
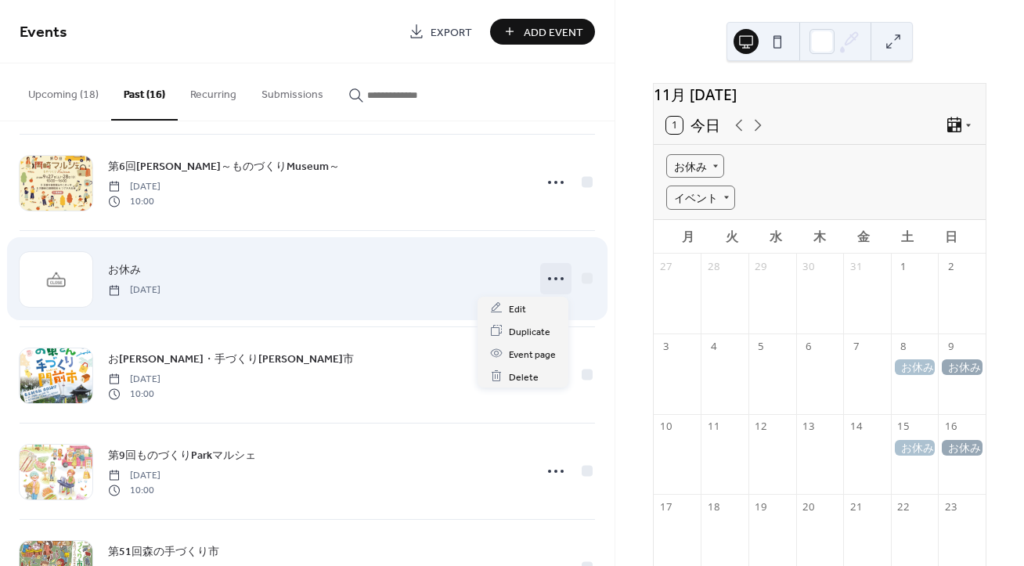
click at [552, 279] on icon at bounding box center [555, 278] width 25 height 25
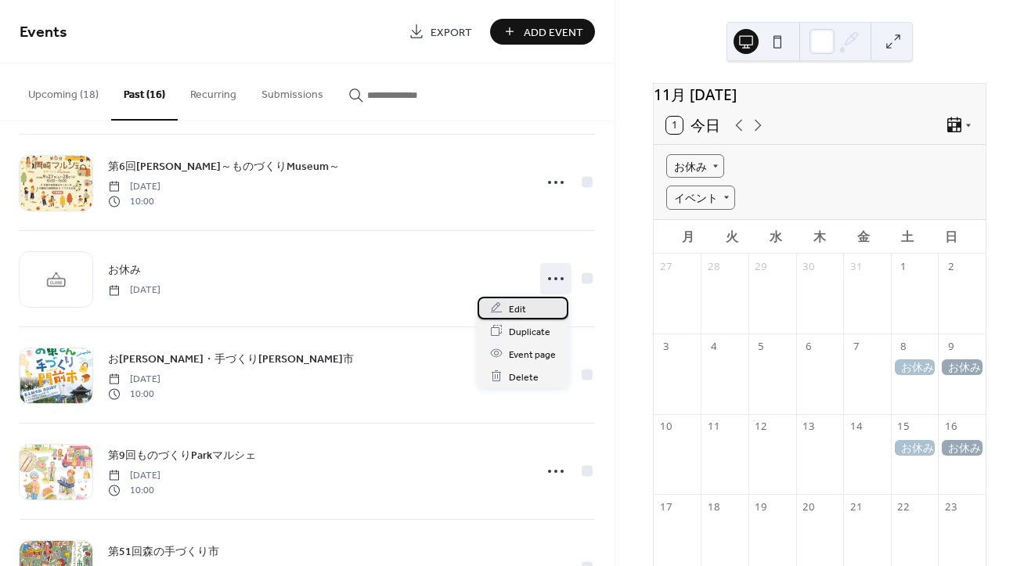
click at [531, 308] on div "Edit" at bounding box center [523, 308] width 91 height 23
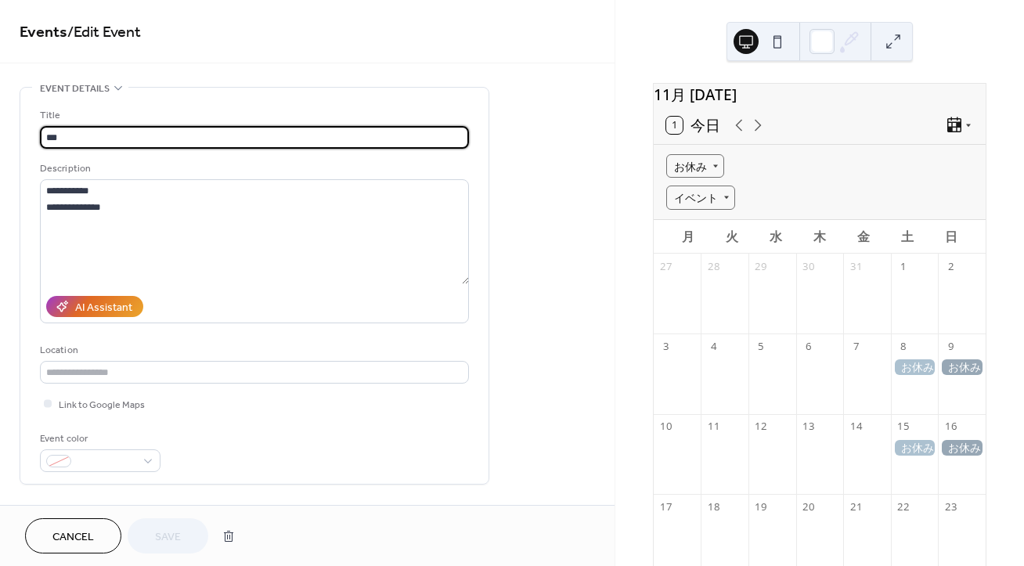
scroll to position [203, 0]
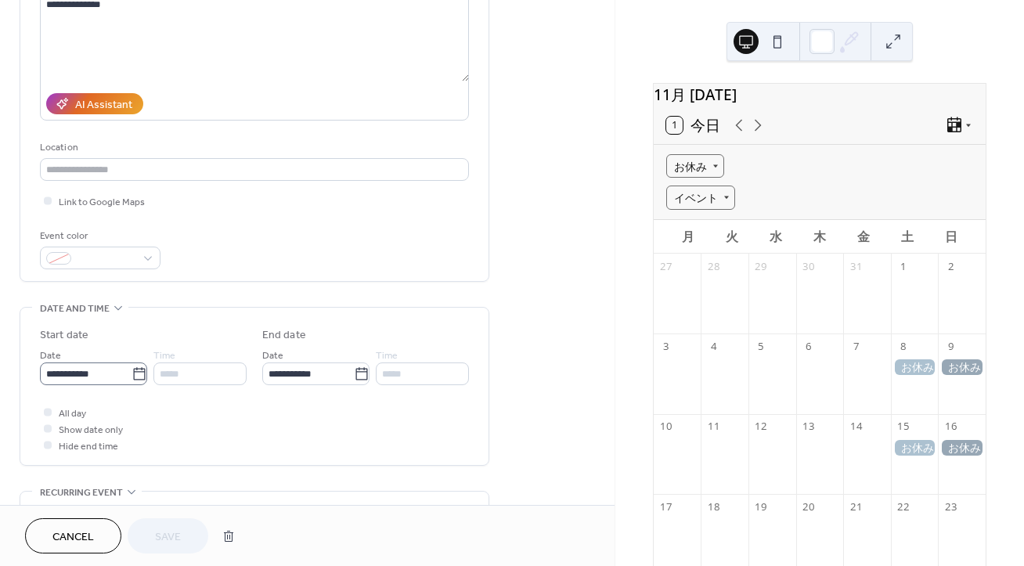
click at [138, 371] on icon at bounding box center [140, 375] width 16 height 16
click at [132, 371] on input "**********" at bounding box center [86, 374] width 92 height 23
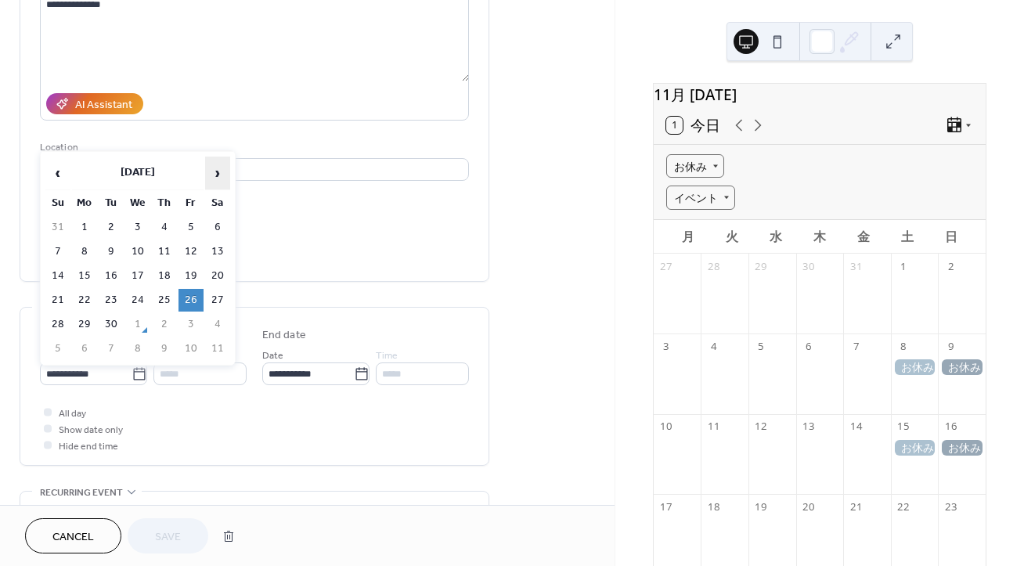
click at [218, 175] on span "›" at bounding box center [217, 172] width 23 height 31
click at [222, 182] on span "›" at bounding box center [217, 172] width 23 height 31
click at [224, 298] on td "22" at bounding box center [217, 300] width 25 height 23
type input "**********"
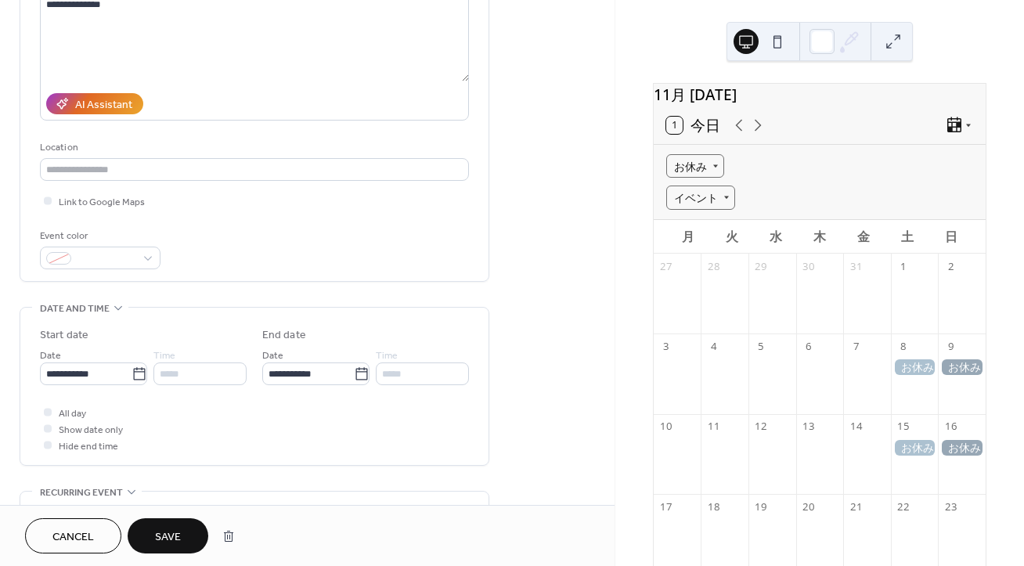
click at [174, 536] on span "Save" at bounding box center [168, 537] width 26 height 16
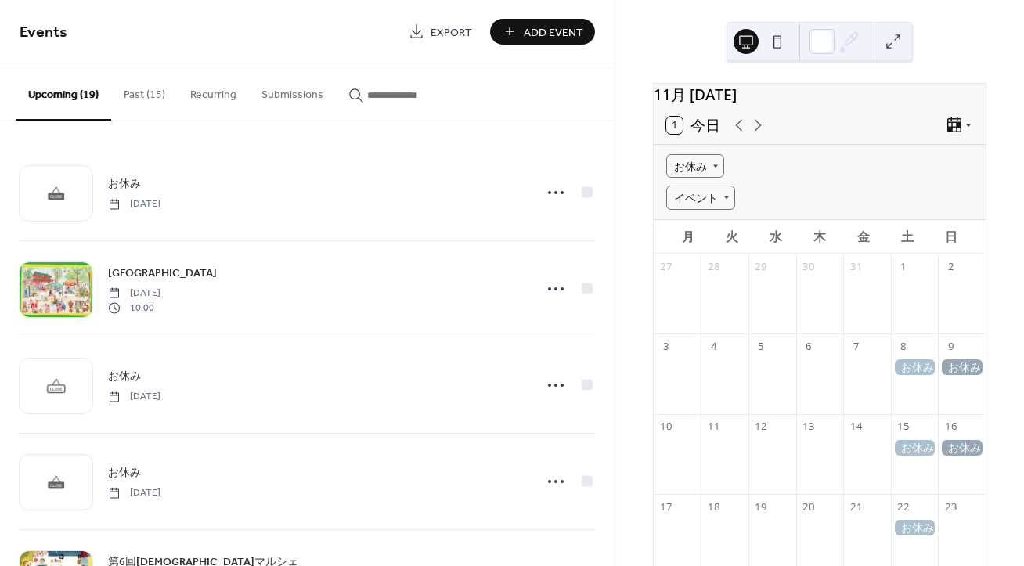
drag, startPoint x: 145, startPoint y: 94, endPoint x: 188, endPoint y: 100, distance: 43.5
click at [146, 93] on button "Past (15)" at bounding box center [144, 91] width 67 height 56
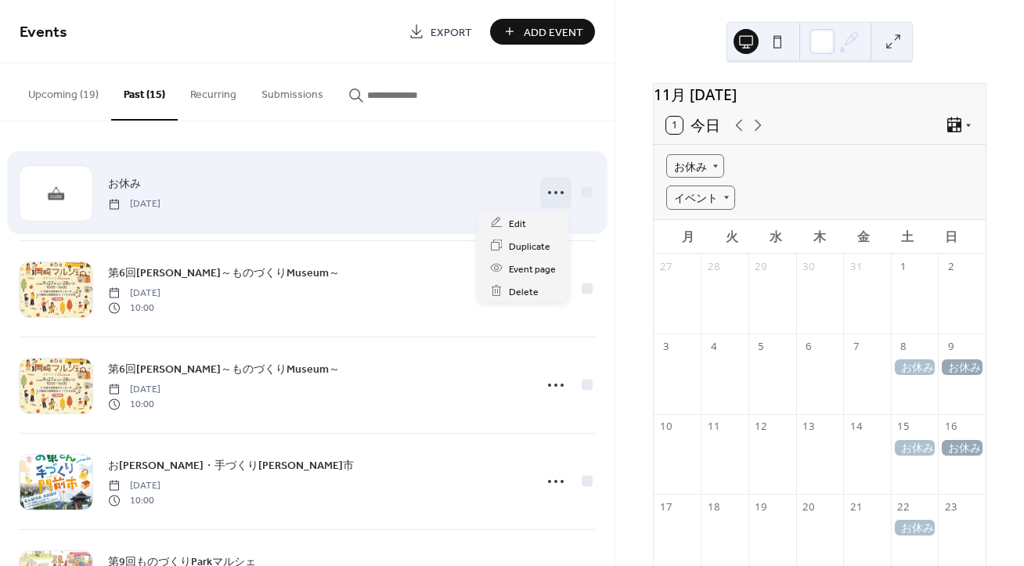
click at [547, 182] on icon at bounding box center [555, 192] width 25 height 25
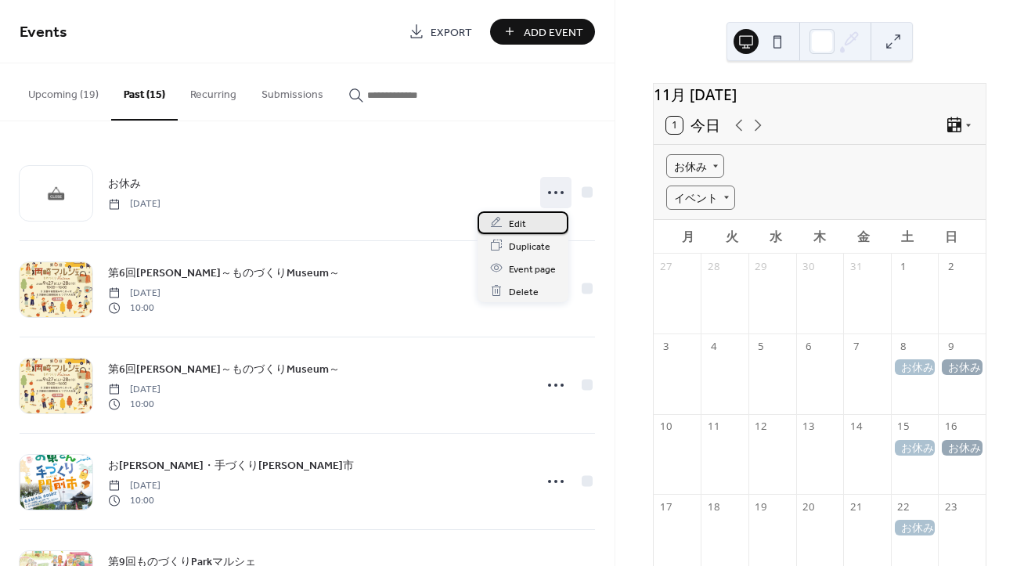
click at [539, 217] on div "Edit" at bounding box center [523, 222] width 91 height 23
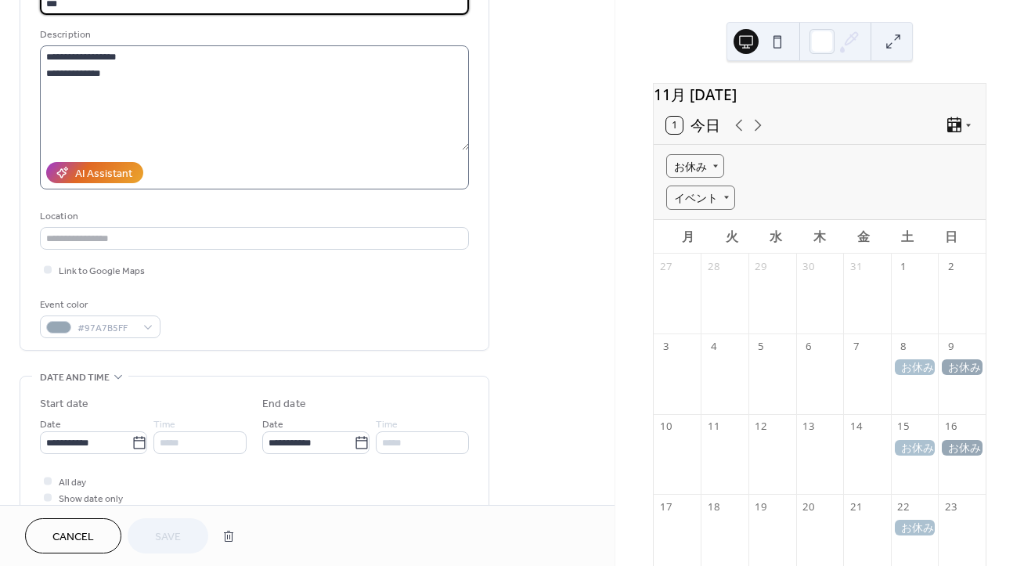
scroll to position [203, 0]
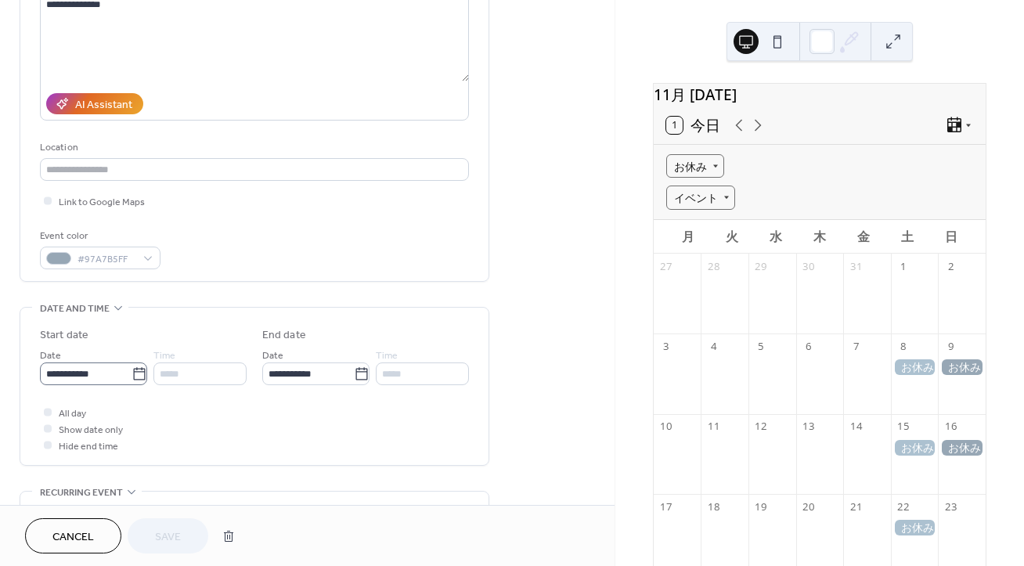
click at [138, 380] on icon at bounding box center [140, 375] width 16 height 16
click at [132, 380] on input "**********" at bounding box center [86, 374] width 92 height 23
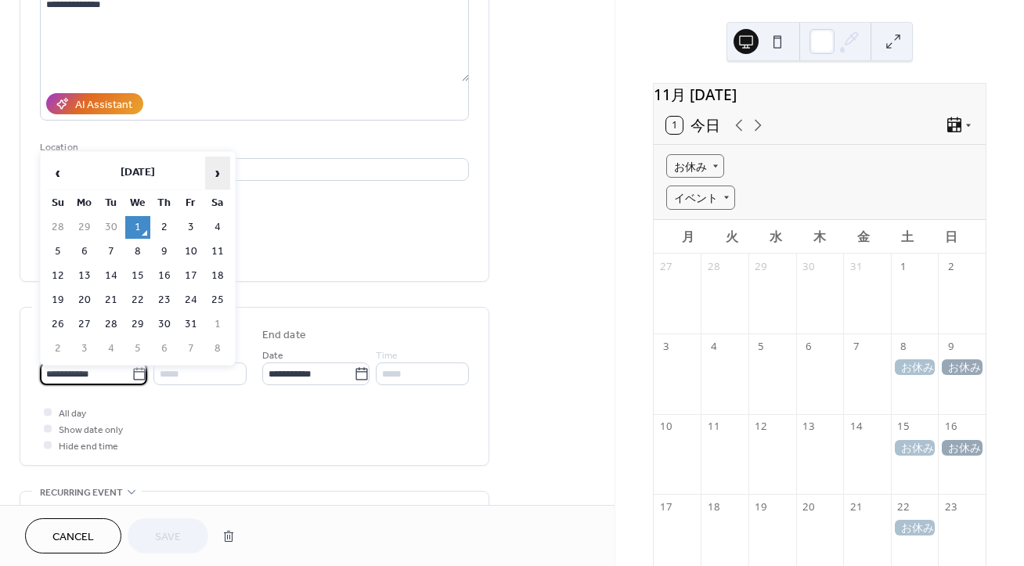
click at [210, 172] on span "›" at bounding box center [217, 172] width 23 height 31
click at [55, 171] on span "‹" at bounding box center [57, 172] width 23 height 31
click at [61, 320] on td "23" at bounding box center [57, 324] width 25 height 23
type input "**********"
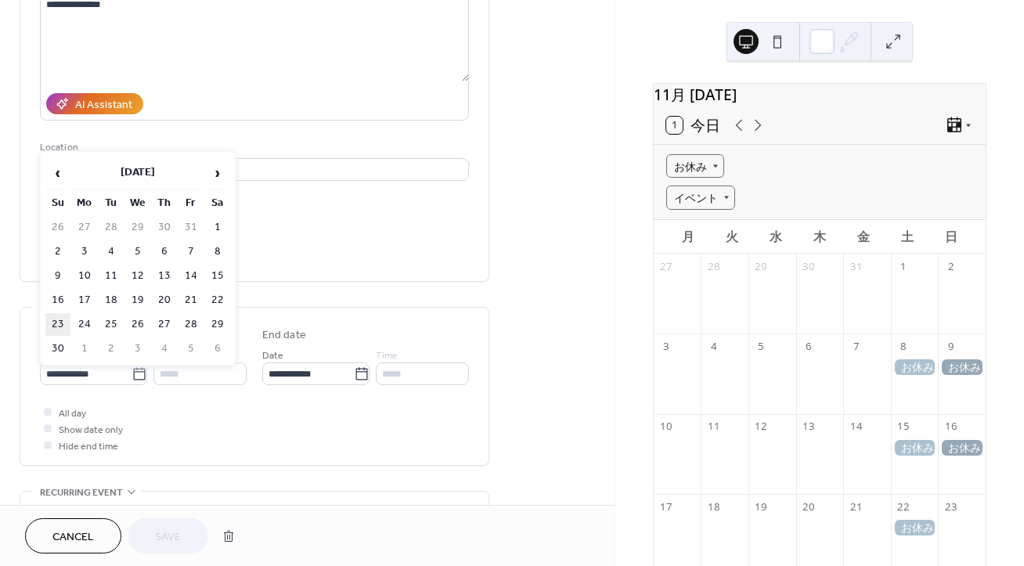
type input "**********"
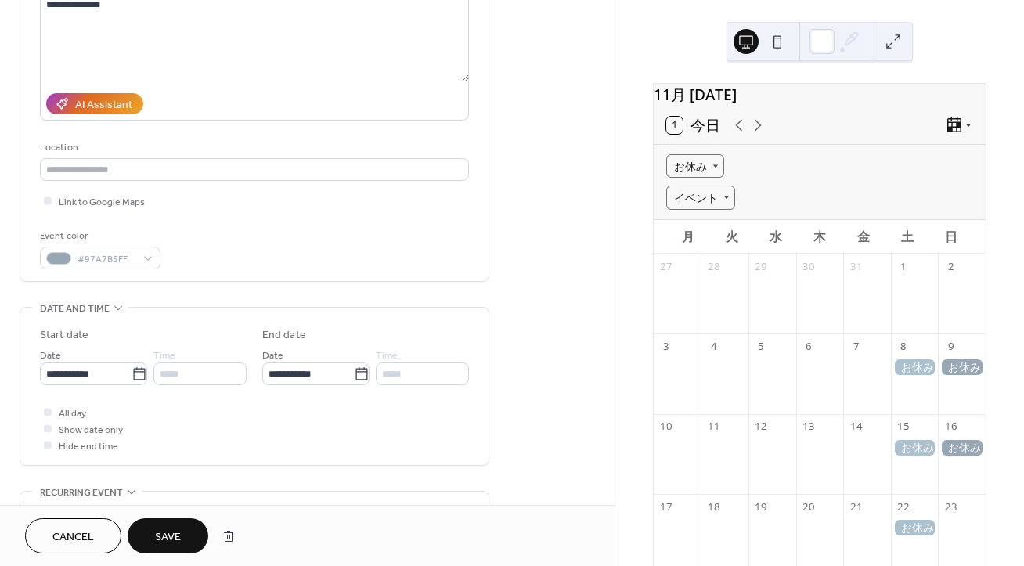
click at [180, 540] on span "Save" at bounding box center [168, 537] width 26 height 16
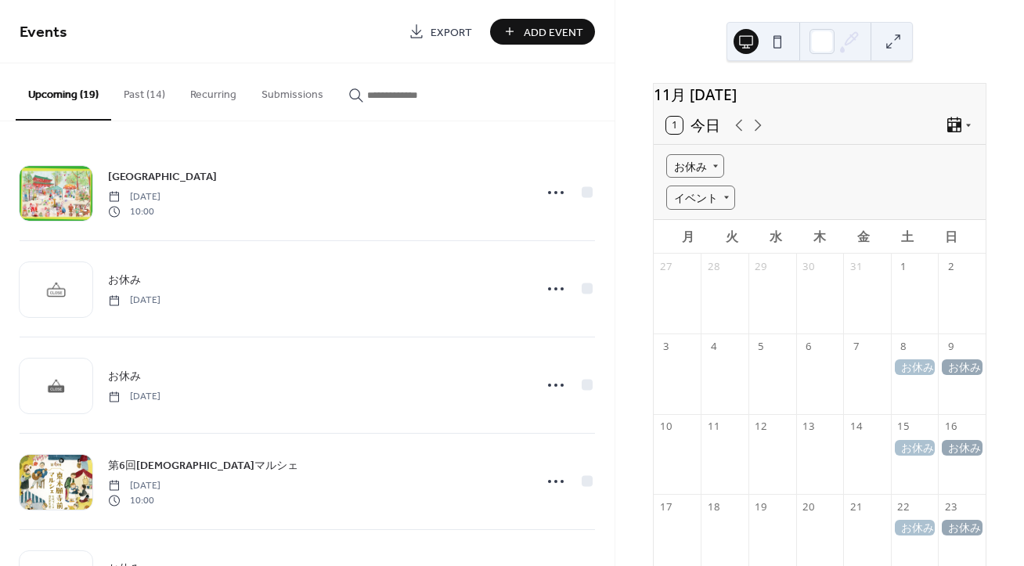
click at [155, 92] on button "Past (14)" at bounding box center [144, 91] width 67 height 56
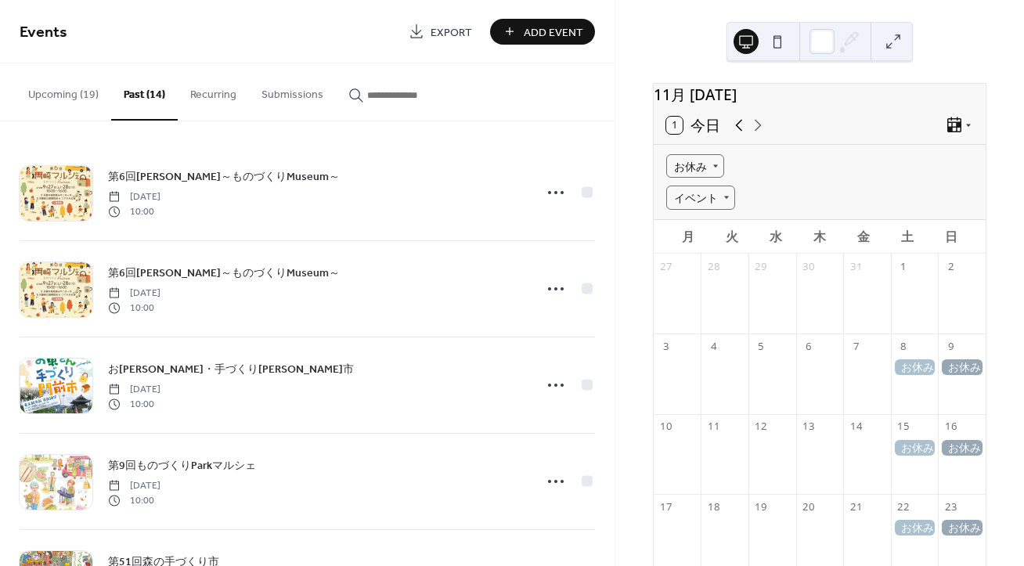
click at [731, 131] on icon at bounding box center [739, 125] width 19 height 19
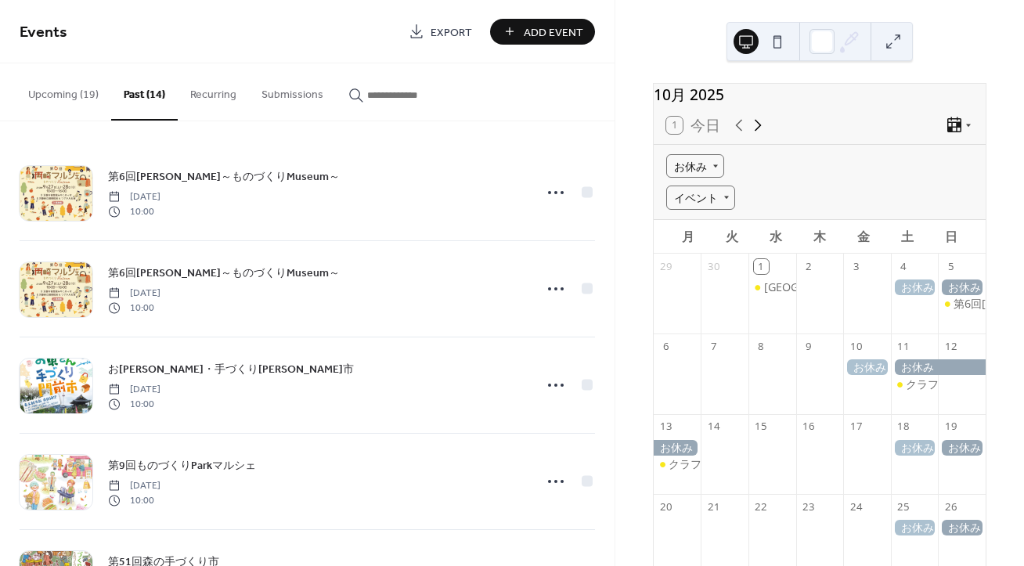
click at [759, 135] on icon at bounding box center [758, 125] width 19 height 19
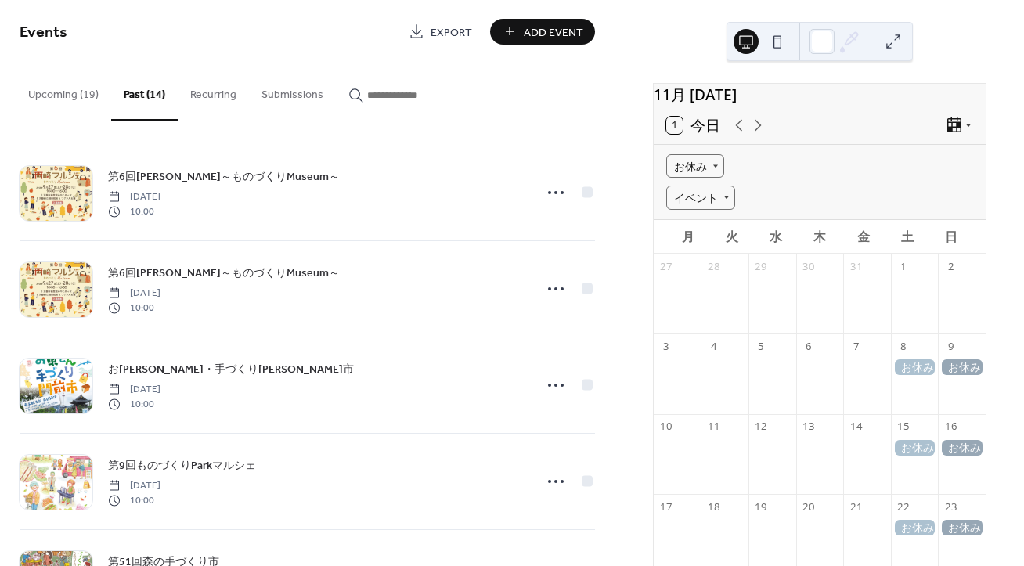
scroll to position [203, 0]
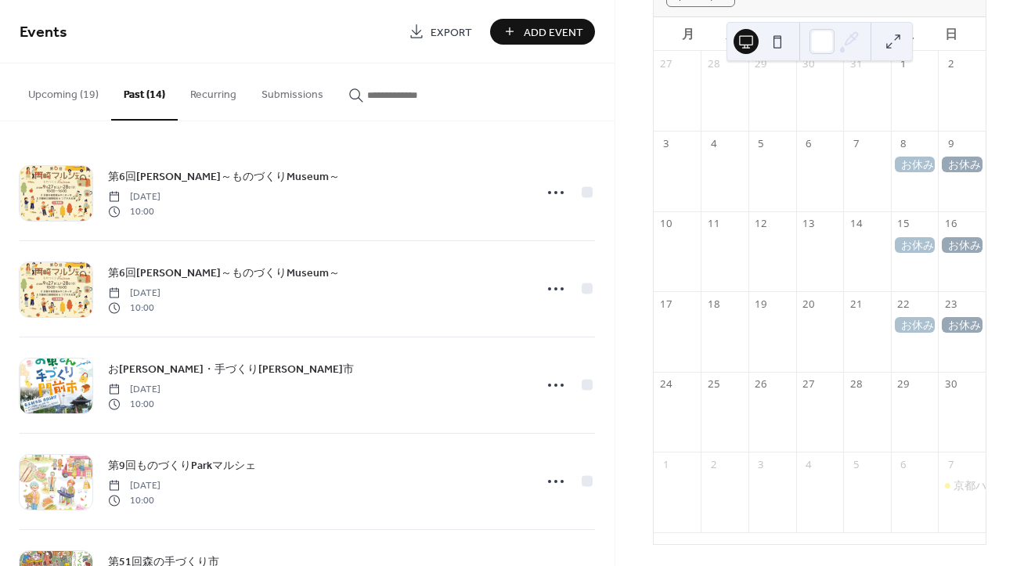
click at [76, 89] on button "Upcoming (19)" at bounding box center [64, 91] width 96 height 56
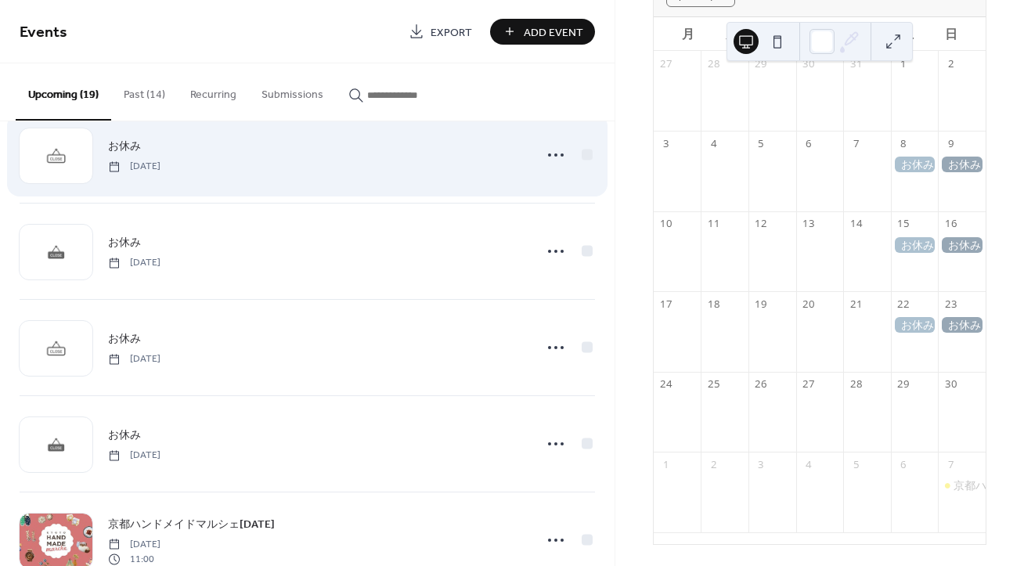
scroll to position [1429, 0]
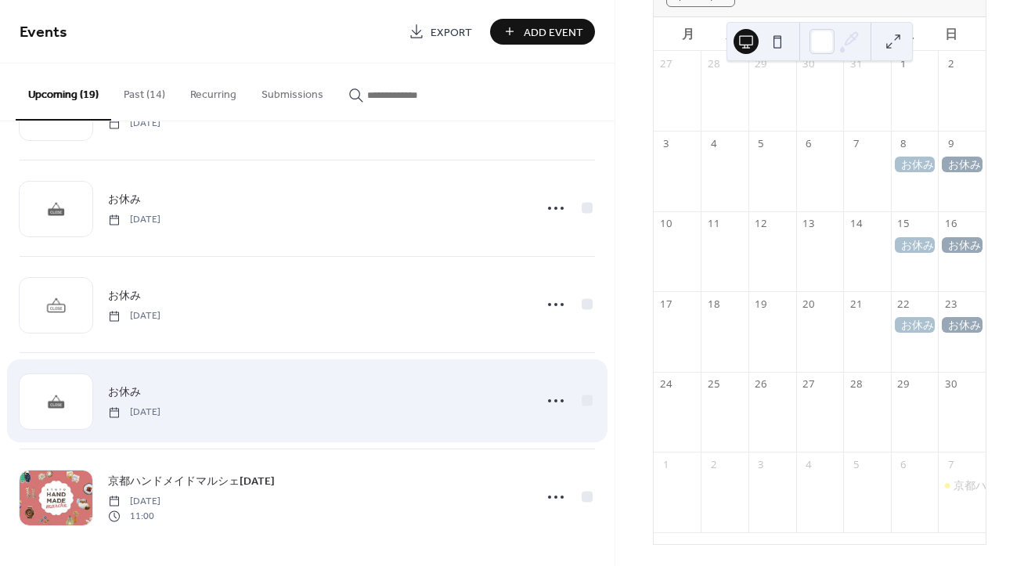
click at [251, 395] on div "お休み Sunday, November 23, 2025" at bounding box center [316, 400] width 416 height 35
click at [135, 392] on span "お休み" at bounding box center [124, 393] width 33 height 16
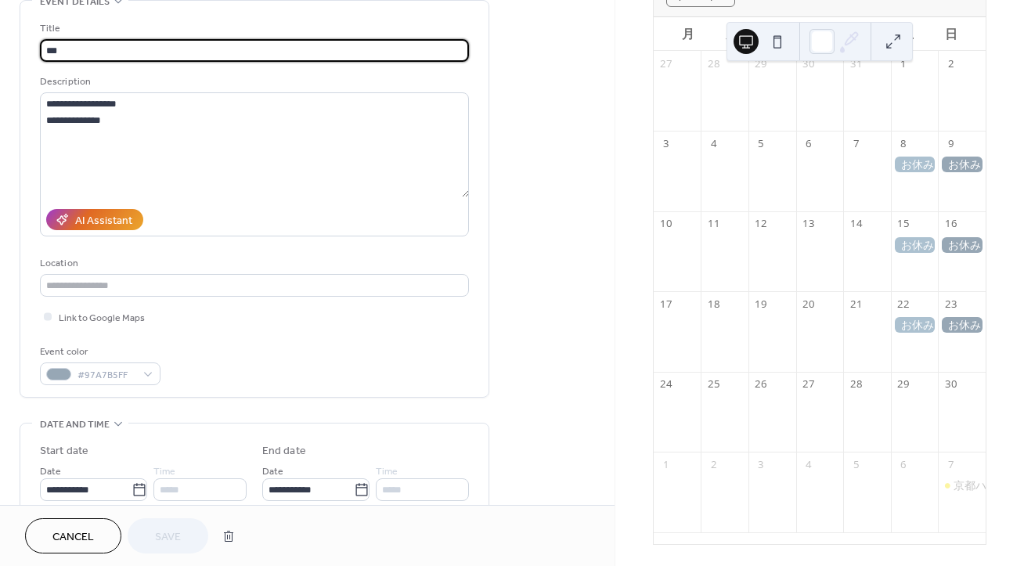
scroll to position [203, 0]
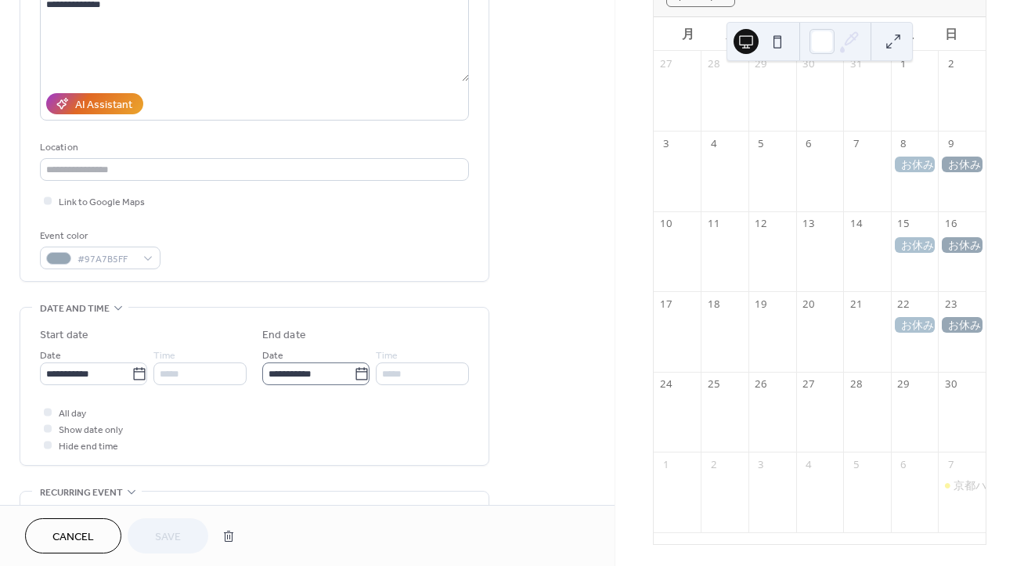
click at [360, 372] on icon at bounding box center [362, 375] width 16 height 16
click at [354, 372] on input "**********" at bounding box center [308, 374] width 92 height 23
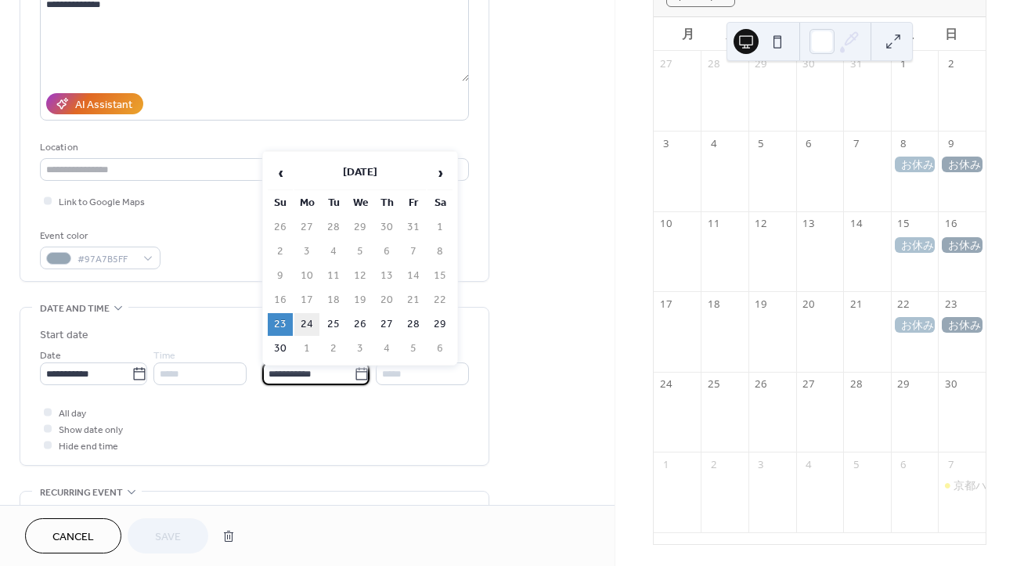
click at [305, 315] on td "24" at bounding box center [306, 324] width 25 height 23
type input "**********"
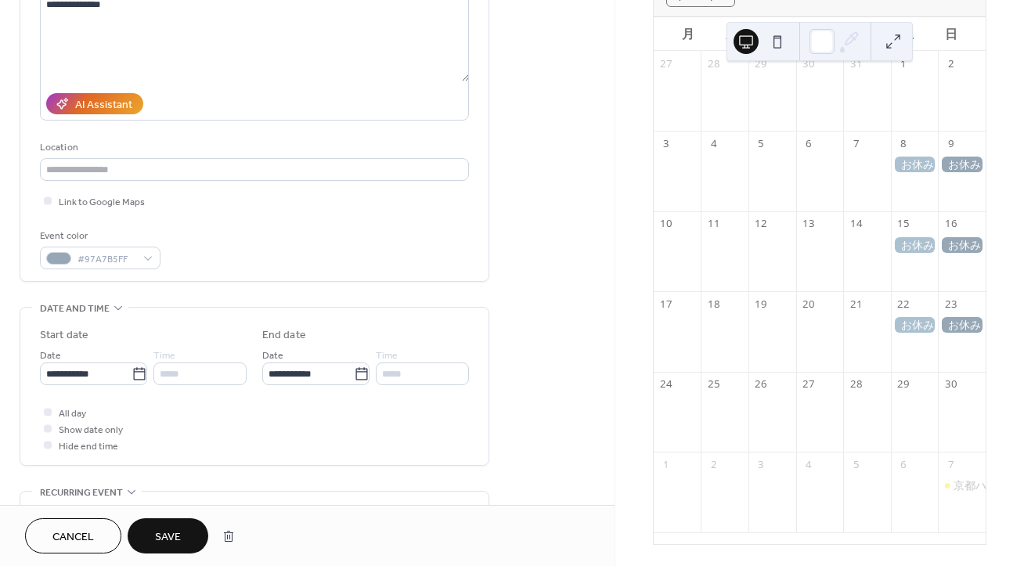
click at [177, 540] on span "Save" at bounding box center [168, 537] width 26 height 16
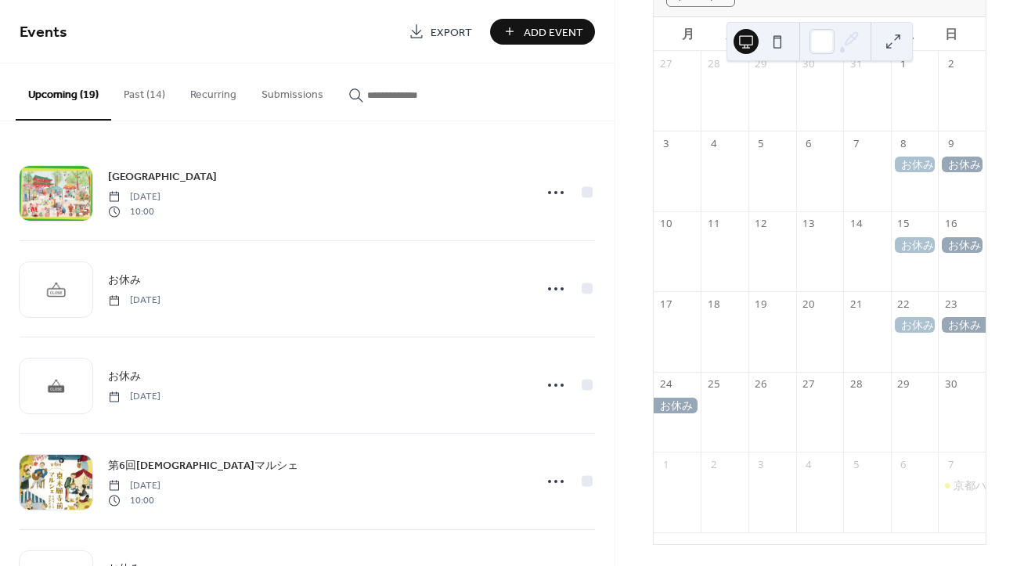
click at [153, 95] on button "Past (14)" at bounding box center [144, 91] width 67 height 56
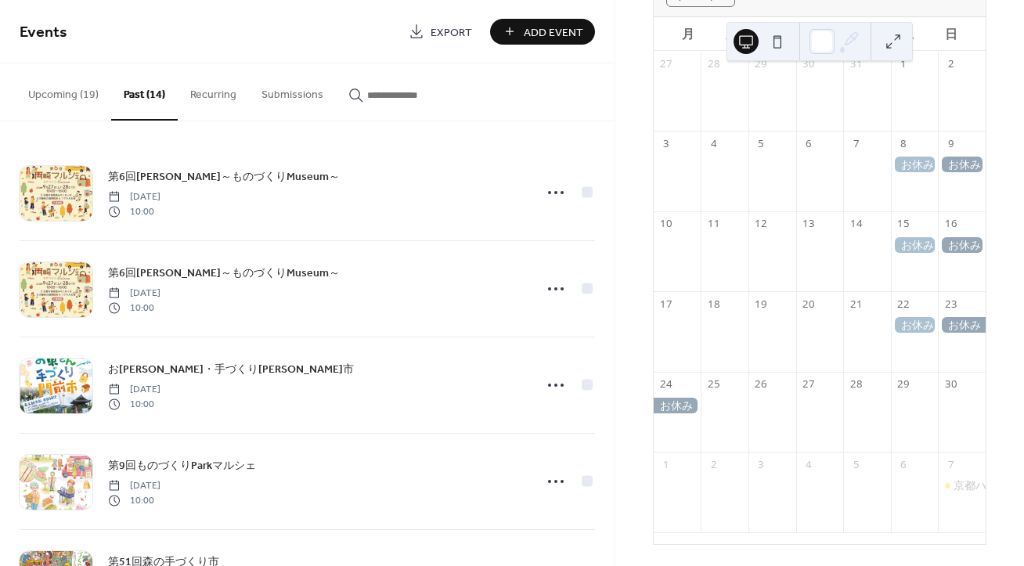
click at [77, 94] on button "Upcoming (19)" at bounding box center [64, 91] width 96 height 56
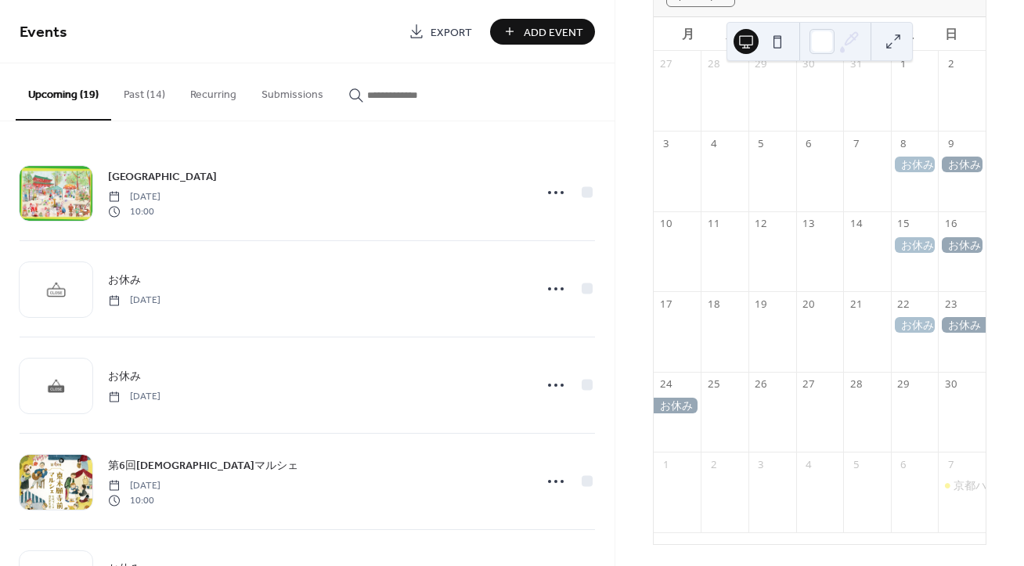
click at [164, 97] on button "Past (14)" at bounding box center [144, 91] width 67 height 56
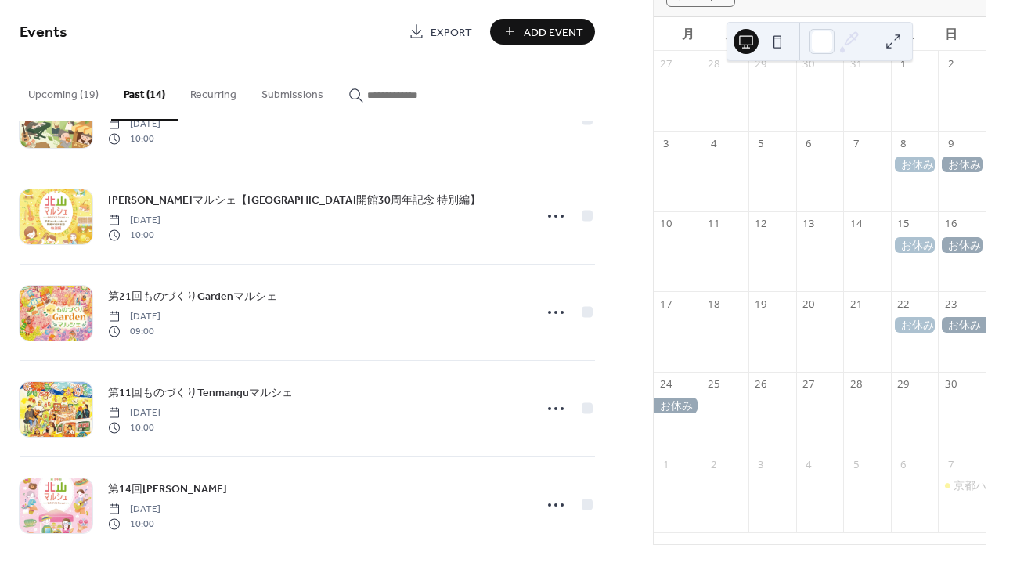
scroll to position [948, 0]
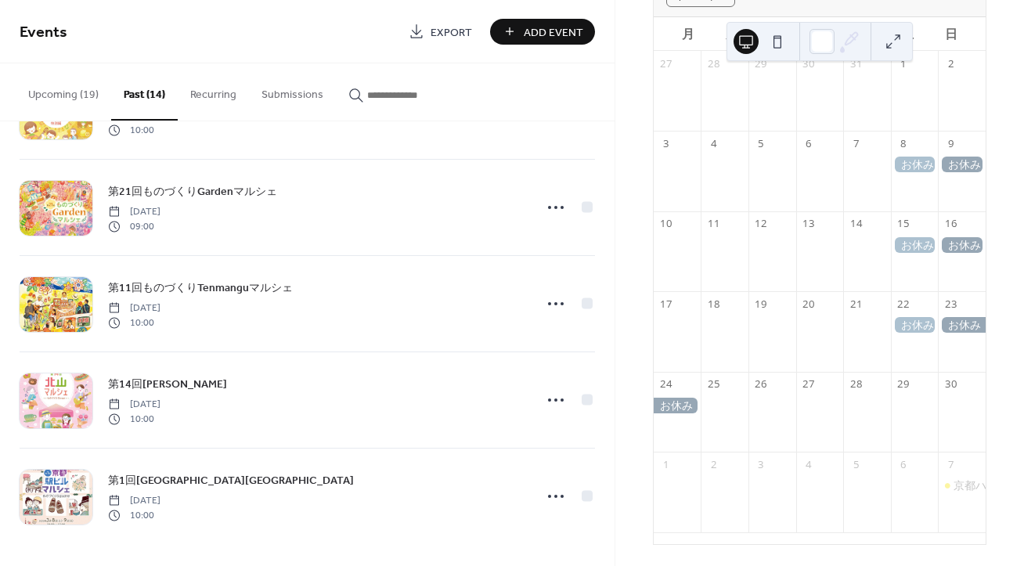
click at [43, 88] on button "Upcoming (19)" at bounding box center [64, 91] width 96 height 56
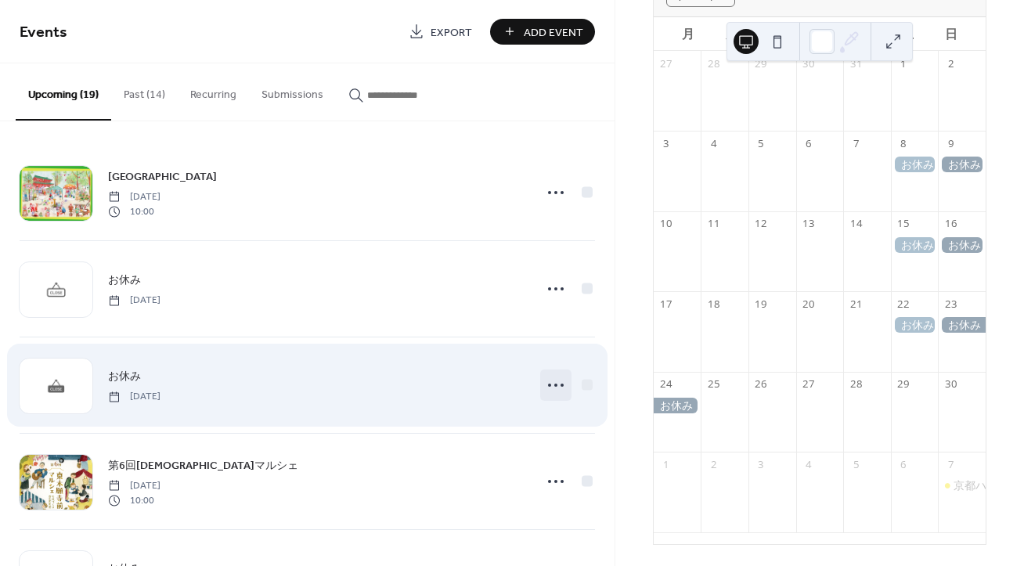
click at [561, 385] on circle at bounding box center [562, 385] width 3 height 3
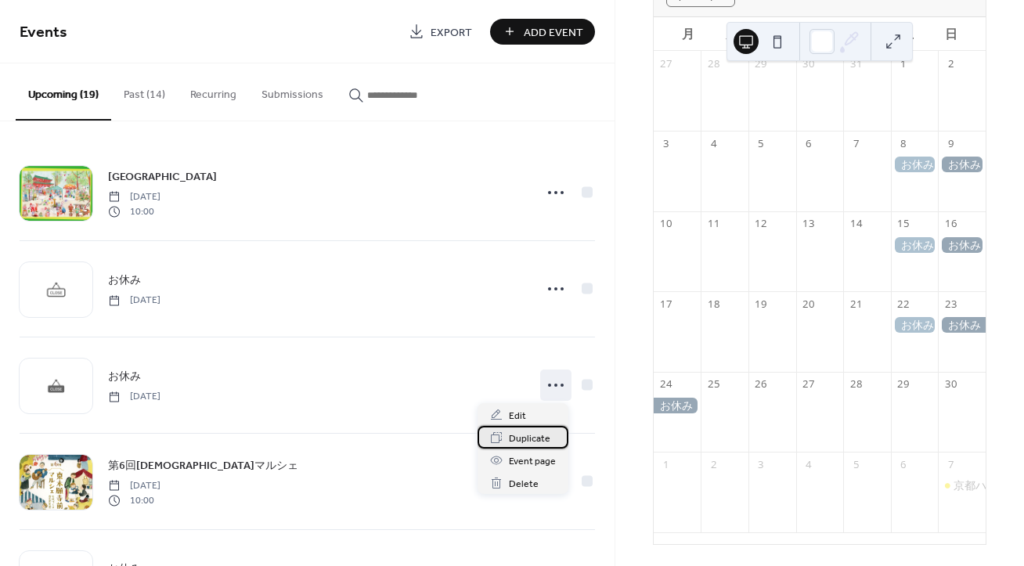
click at [532, 435] on span "Duplicate" at bounding box center [530, 439] width 42 height 16
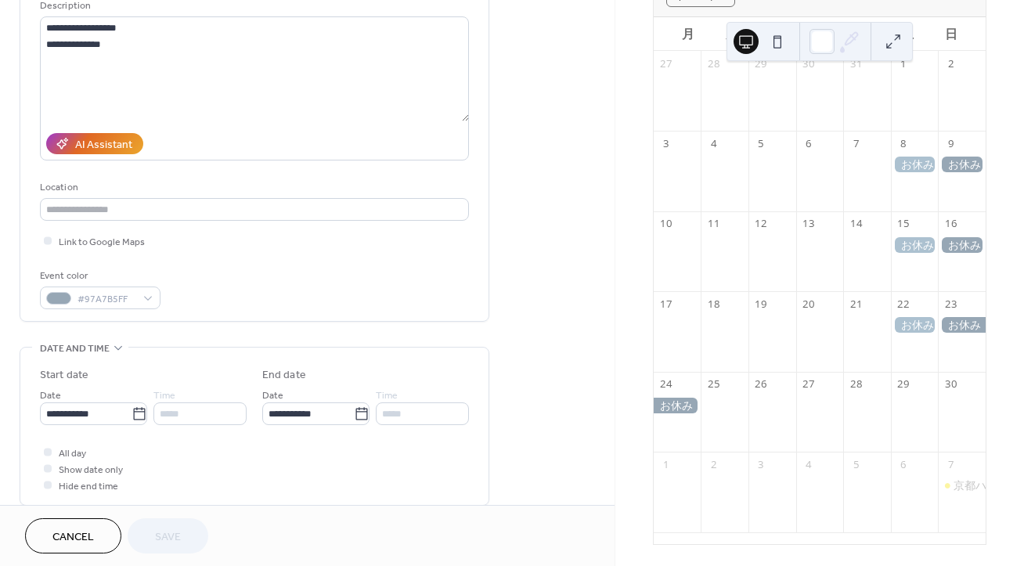
scroll to position [203, 0]
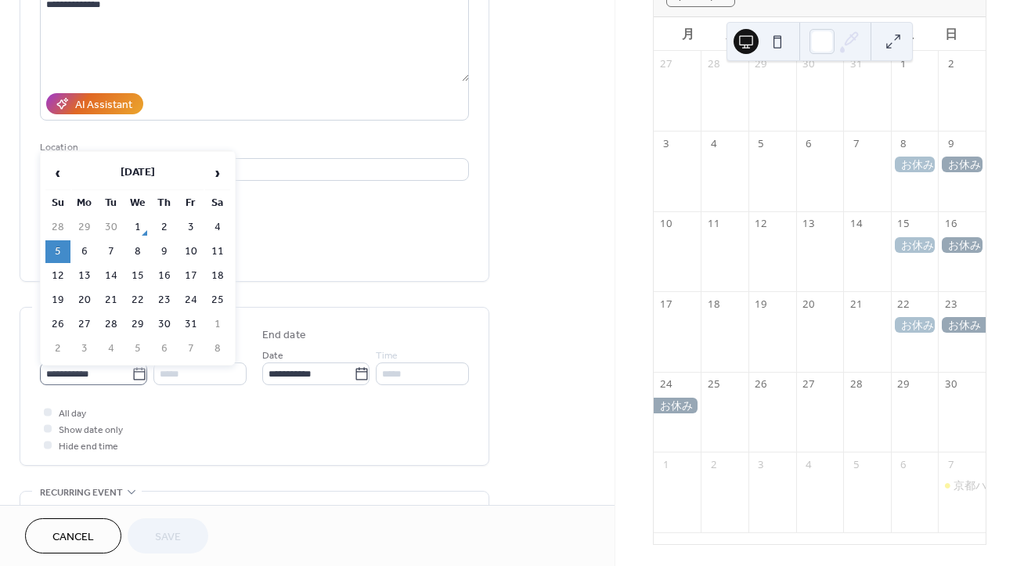
click at [135, 373] on icon at bounding box center [140, 375] width 16 height 16
click at [132, 373] on input "**********" at bounding box center [86, 374] width 92 height 23
click at [219, 166] on span "›" at bounding box center [217, 172] width 23 height 31
click at [217, 323] on td "29" at bounding box center [217, 324] width 25 height 23
type input "**********"
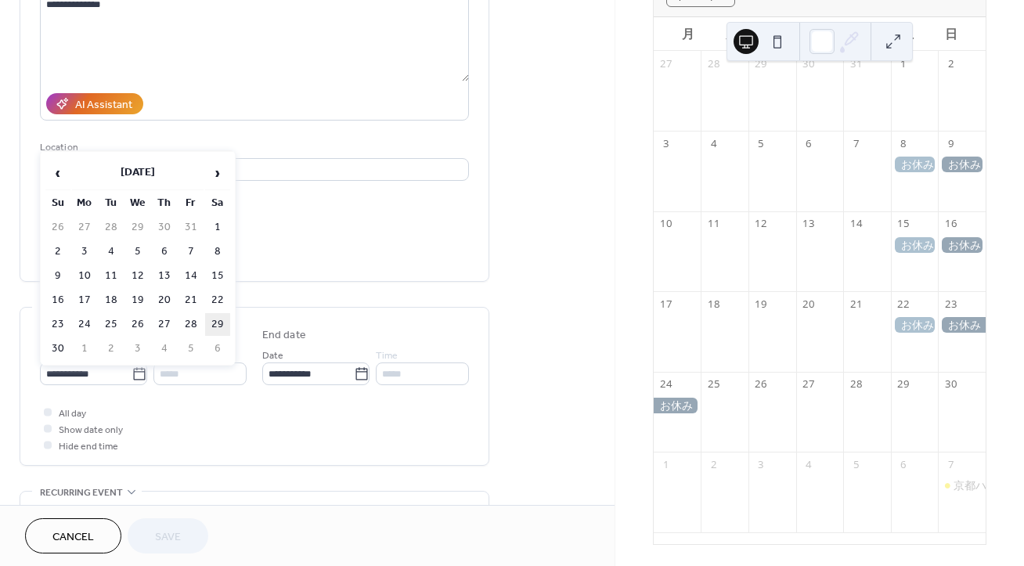
type input "**********"
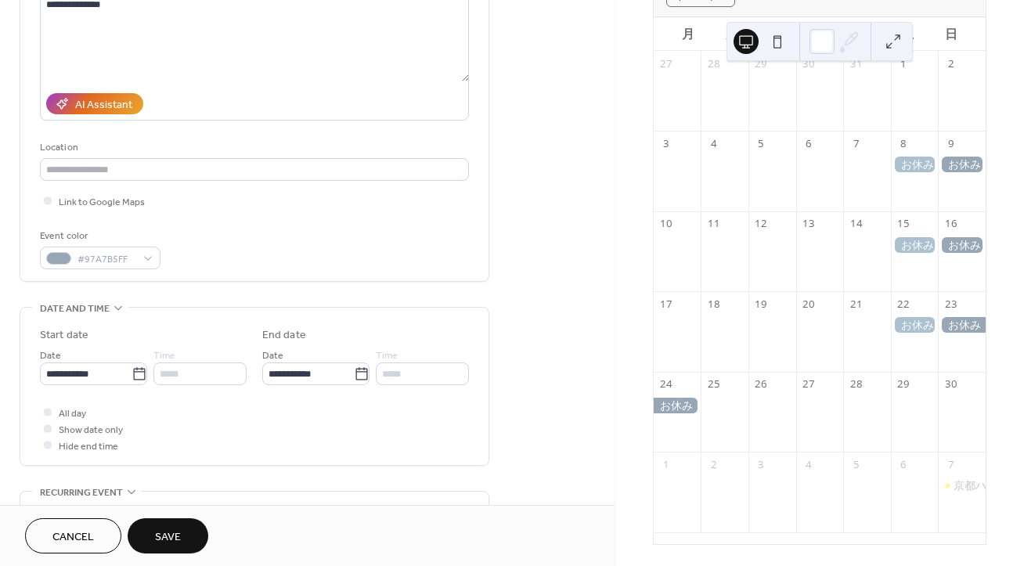
click at [172, 530] on span "Save" at bounding box center [168, 537] width 26 height 16
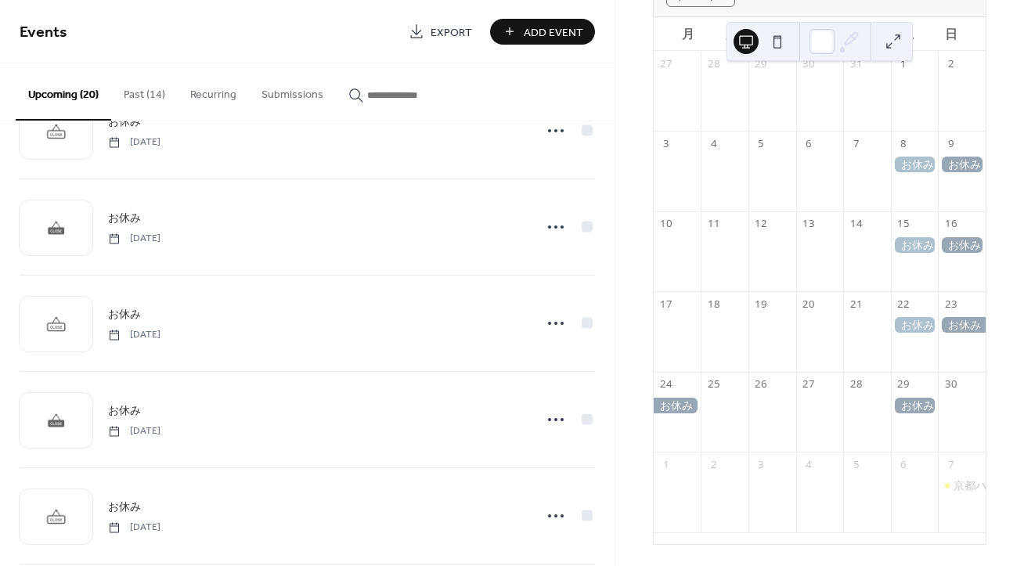
scroll to position [1526, 0]
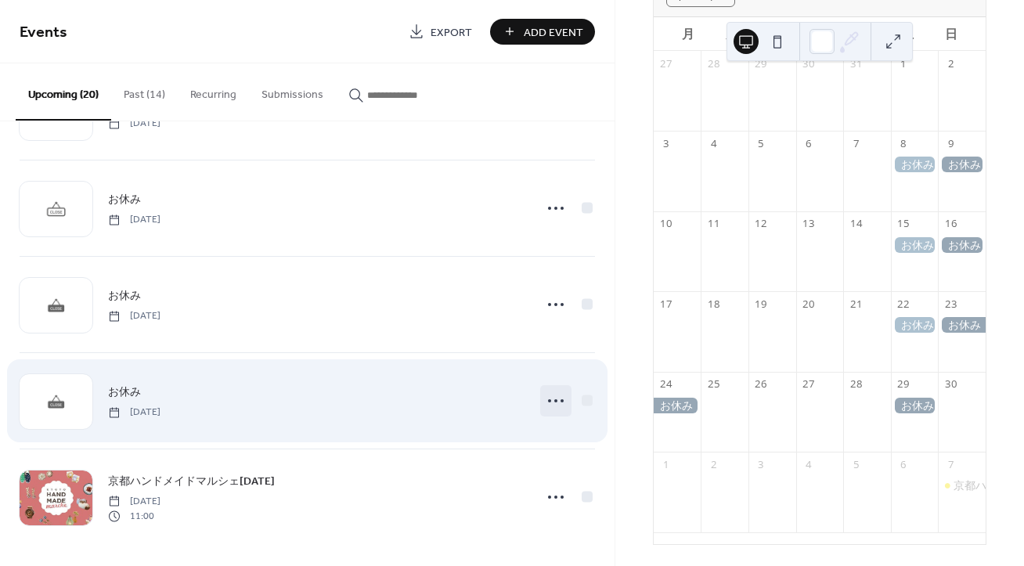
click at [548, 403] on icon at bounding box center [555, 400] width 25 height 25
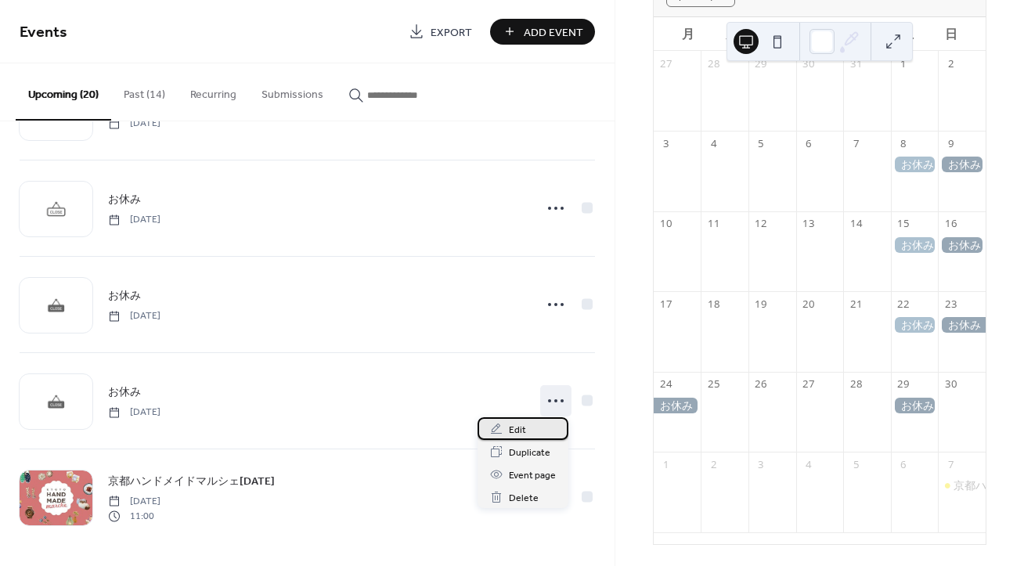
click at [529, 427] on div "Edit" at bounding box center [523, 428] width 91 height 23
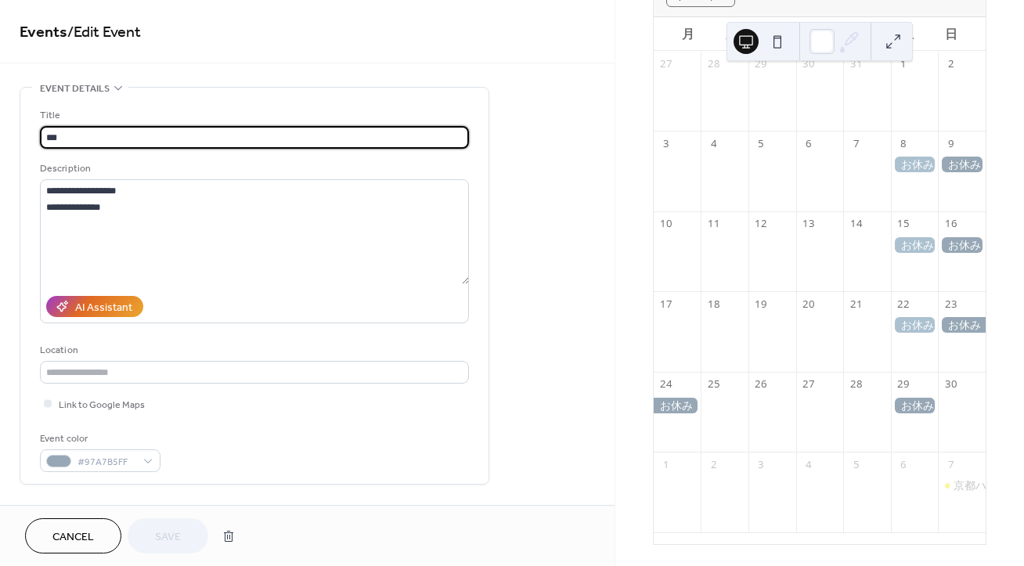
scroll to position [406, 0]
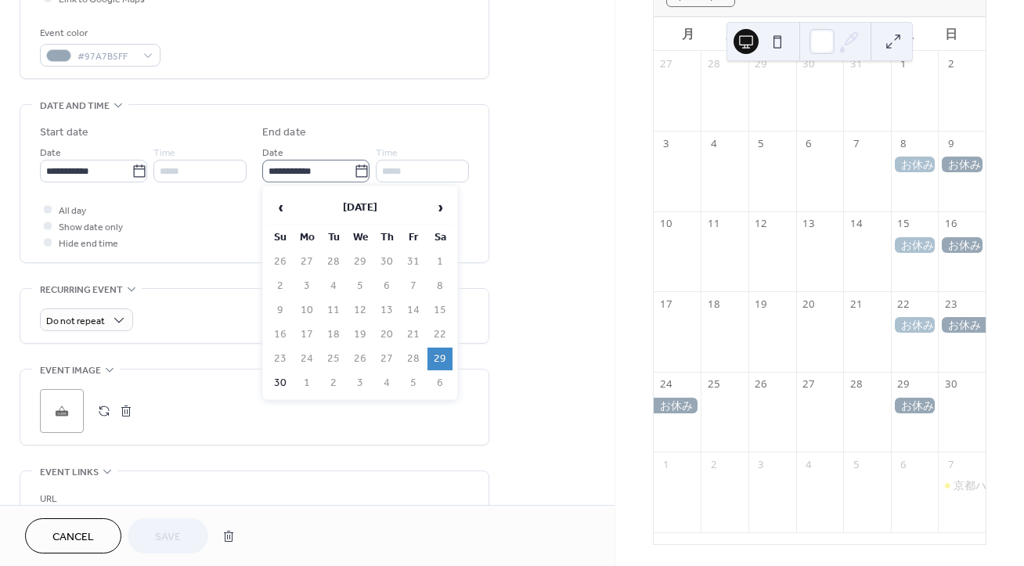
click at [363, 169] on icon at bounding box center [362, 170] width 12 height 13
click at [354, 169] on input "**********" at bounding box center [308, 171] width 92 height 23
click at [275, 382] on td "30" at bounding box center [280, 383] width 25 height 23
type input "**********"
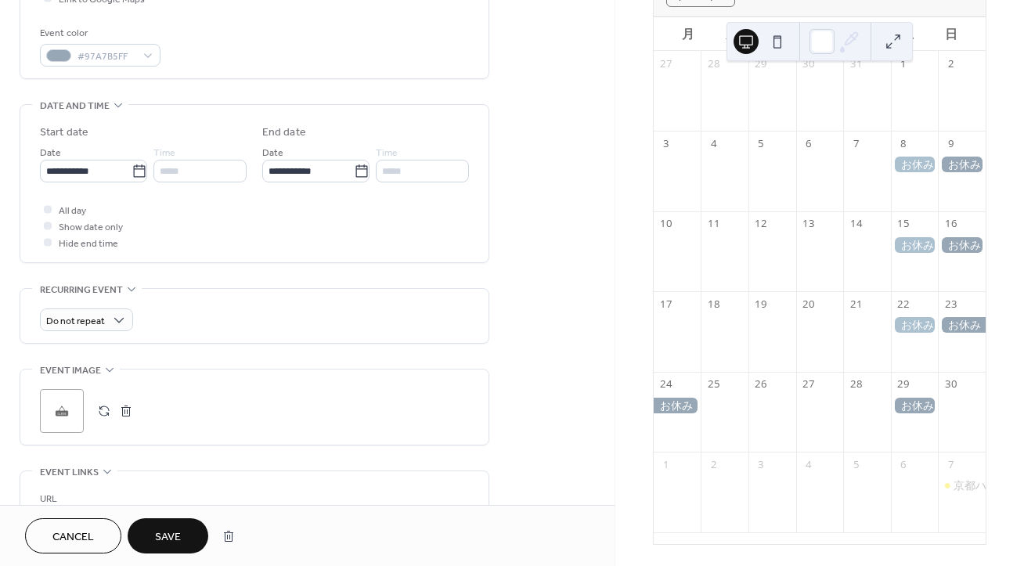
click at [162, 543] on span "Save" at bounding box center [168, 537] width 26 height 16
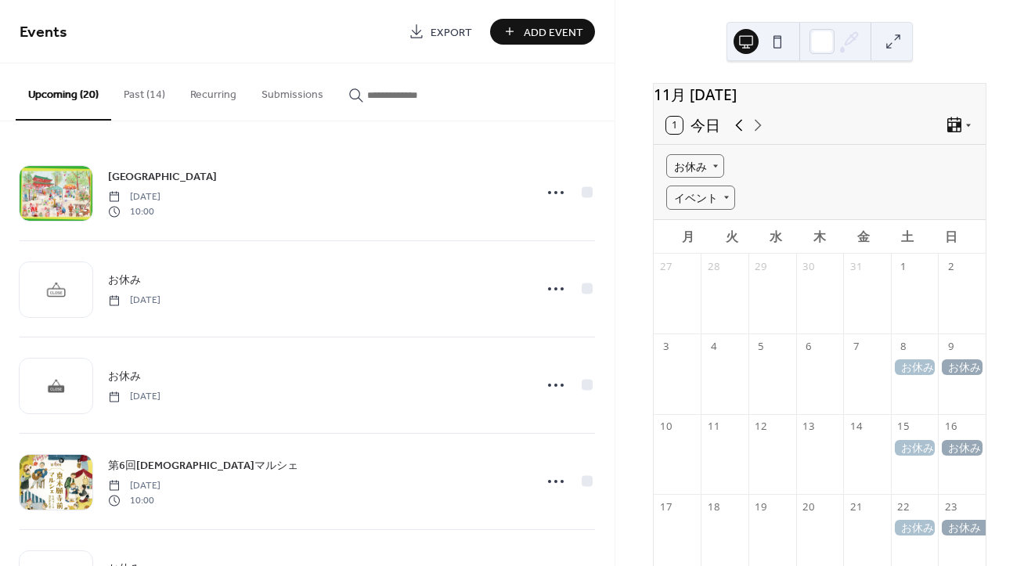
click at [745, 135] on icon at bounding box center [739, 125] width 19 height 19
